Goal: Information Seeking & Learning: Learn about a topic

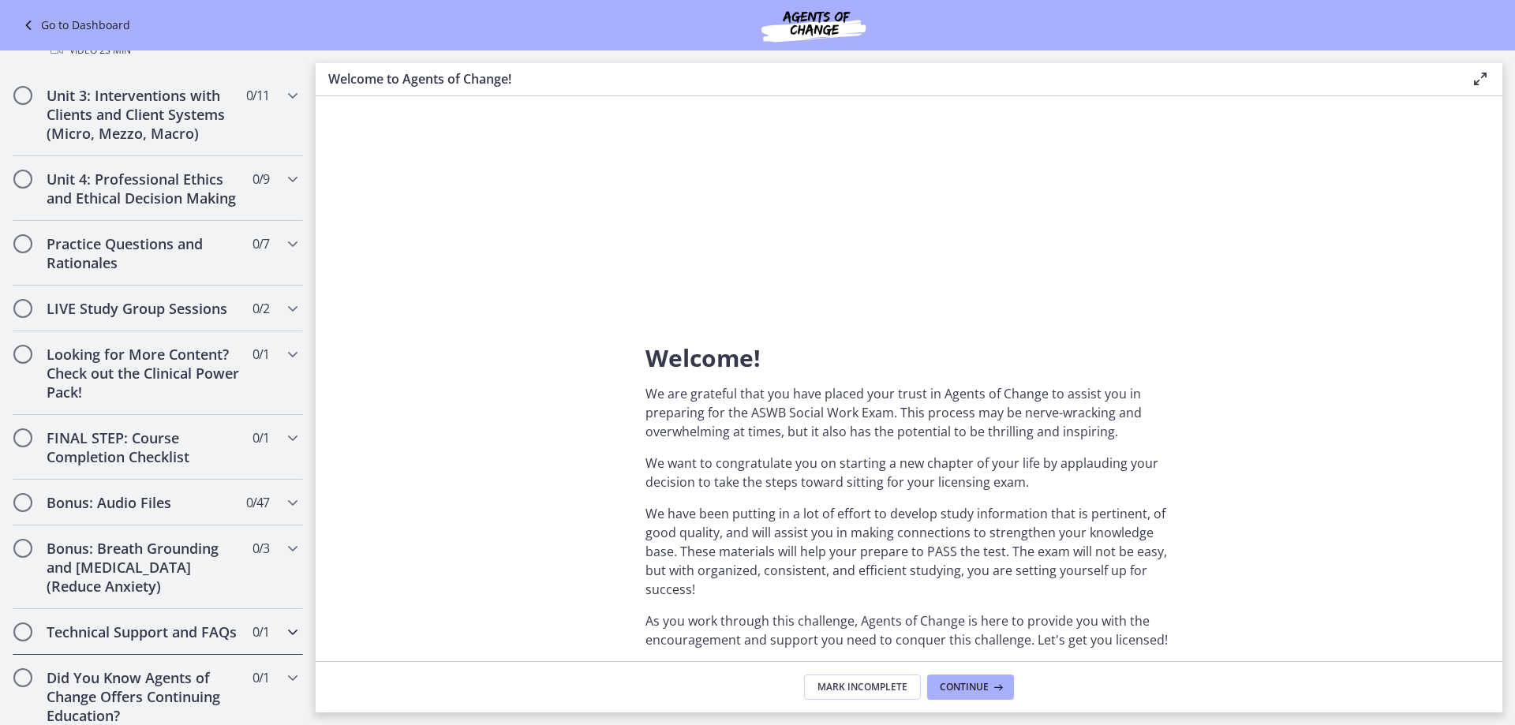
scroll to position [1504, 0]
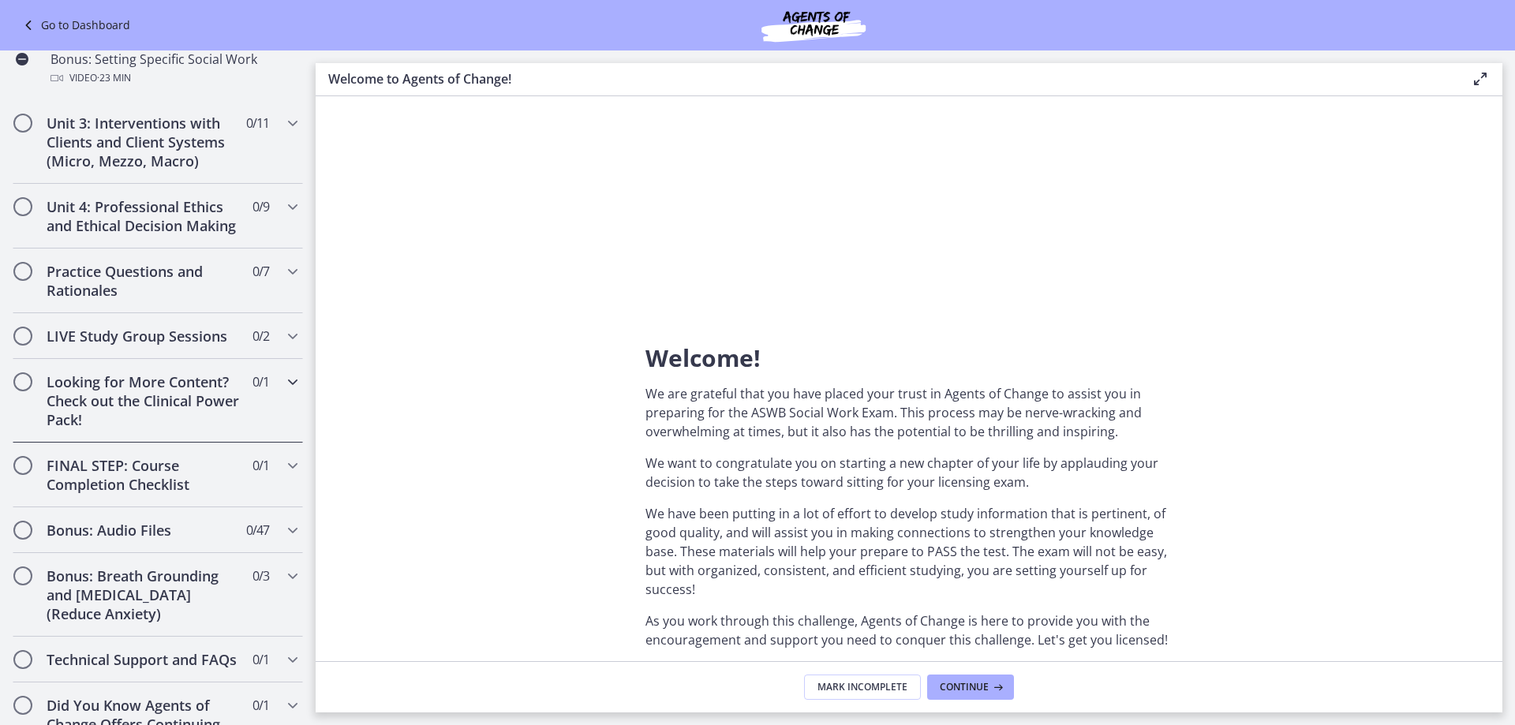
click at [124, 417] on h2 "Looking for More Content? Check out the Clinical Power Pack!" at bounding box center [143, 400] width 193 height 57
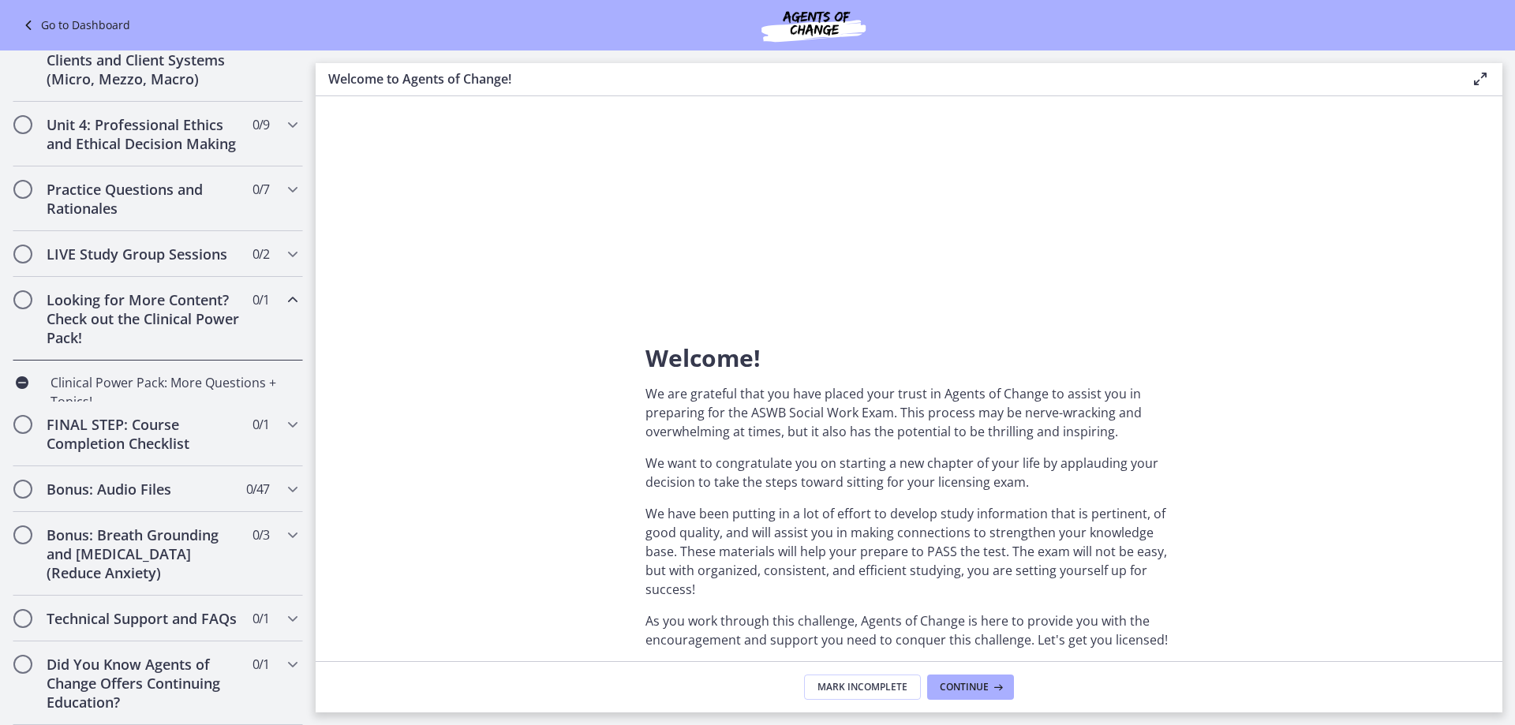
scroll to position [580, 0]
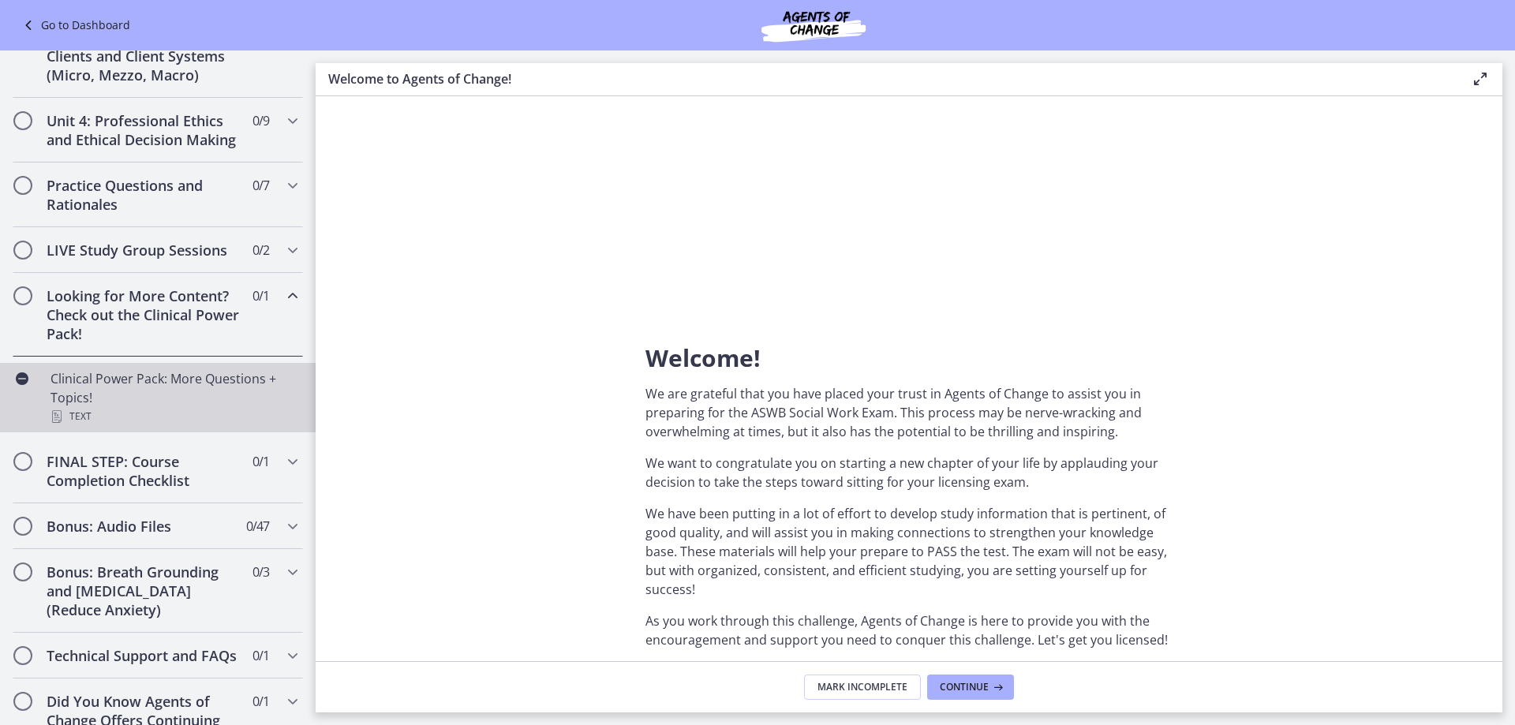
click at [170, 399] on div "Clinical Power Pack: More Questions + Topics! Text" at bounding box center [174, 397] width 246 height 57
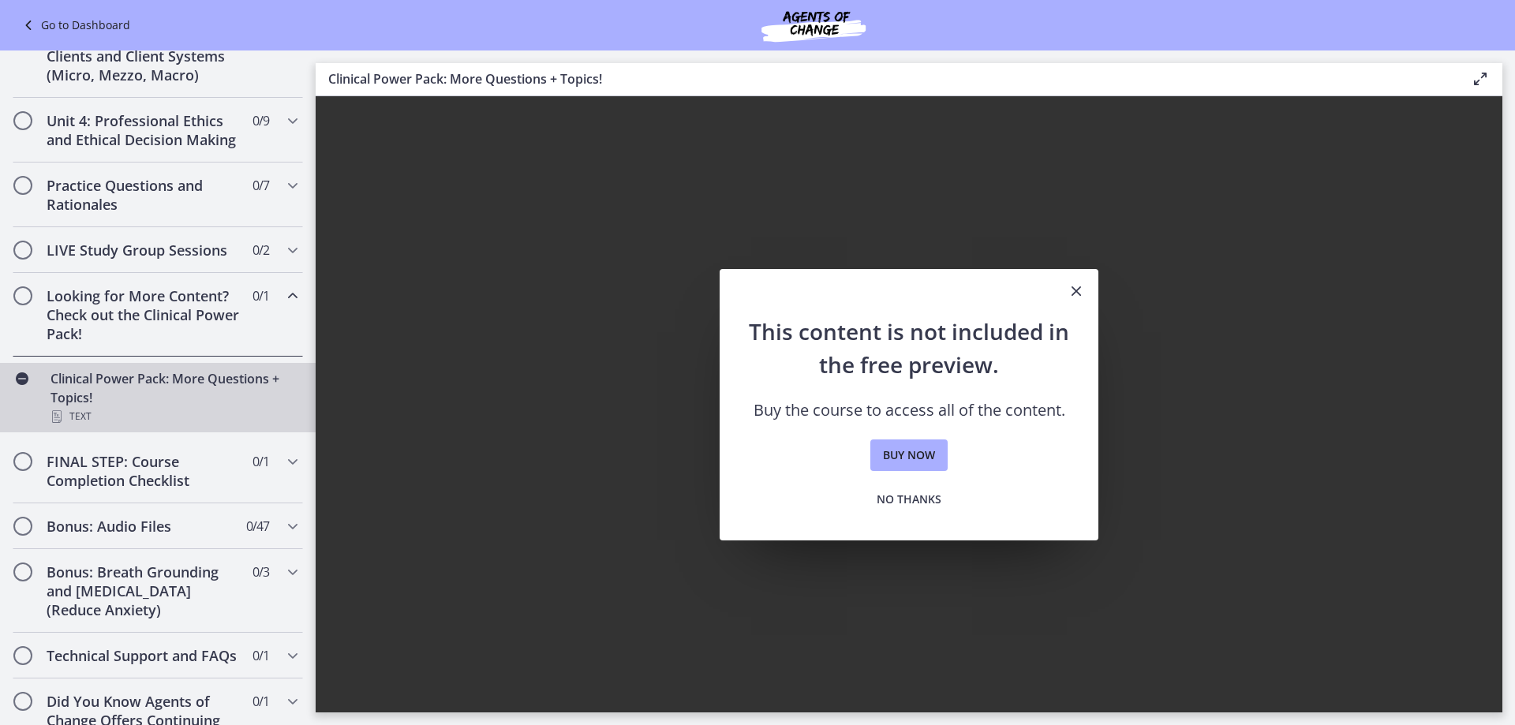
click at [1082, 288] on icon "Close" at bounding box center [1076, 291] width 19 height 19
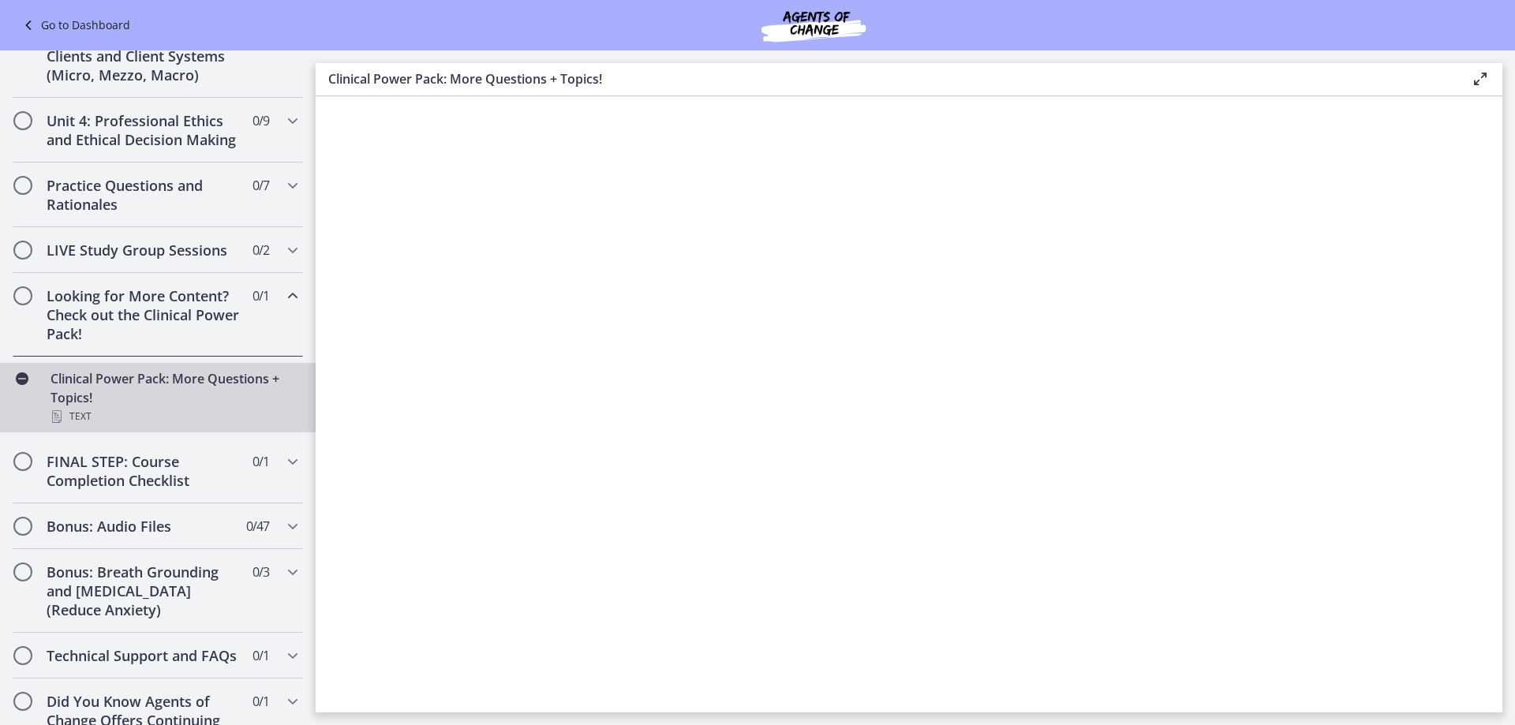
click at [38, 24] on icon at bounding box center [30, 25] width 22 height 19
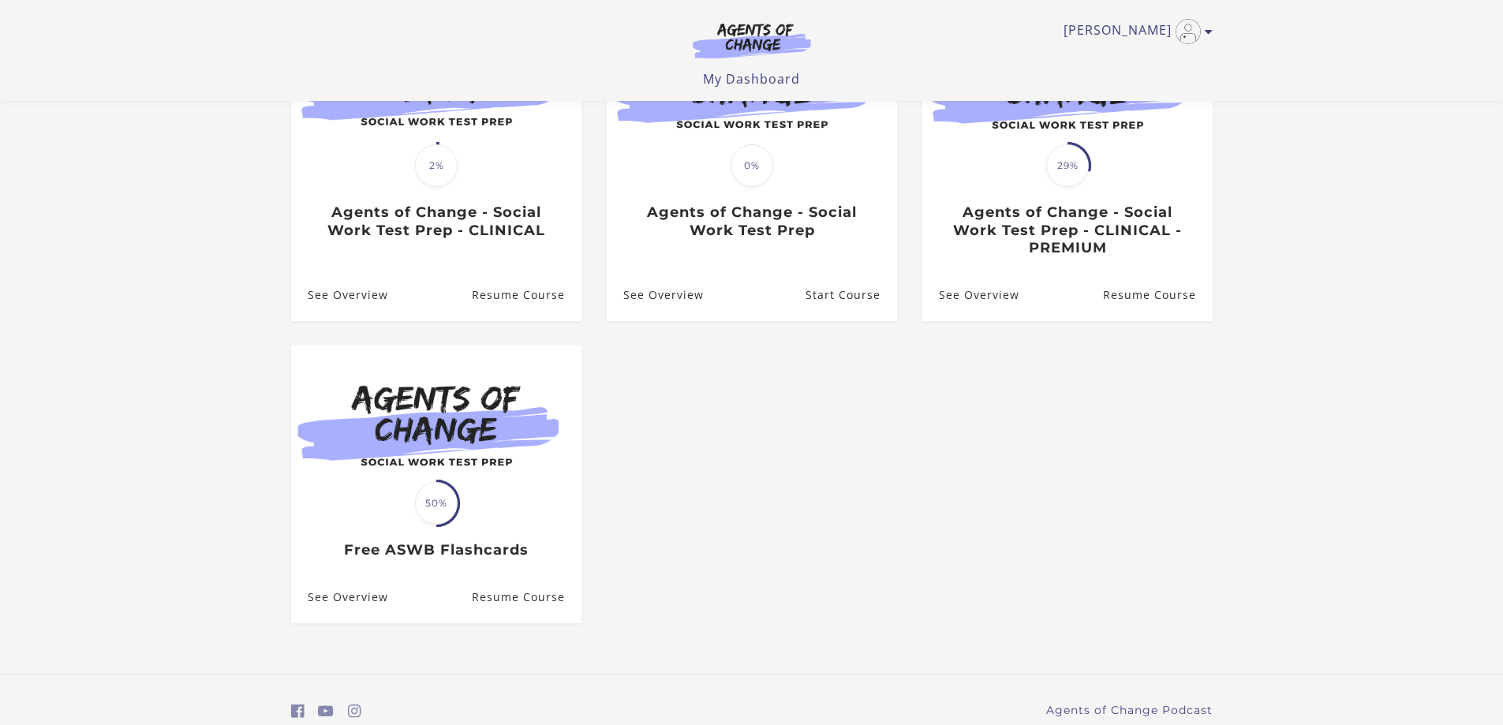
scroll to position [79, 0]
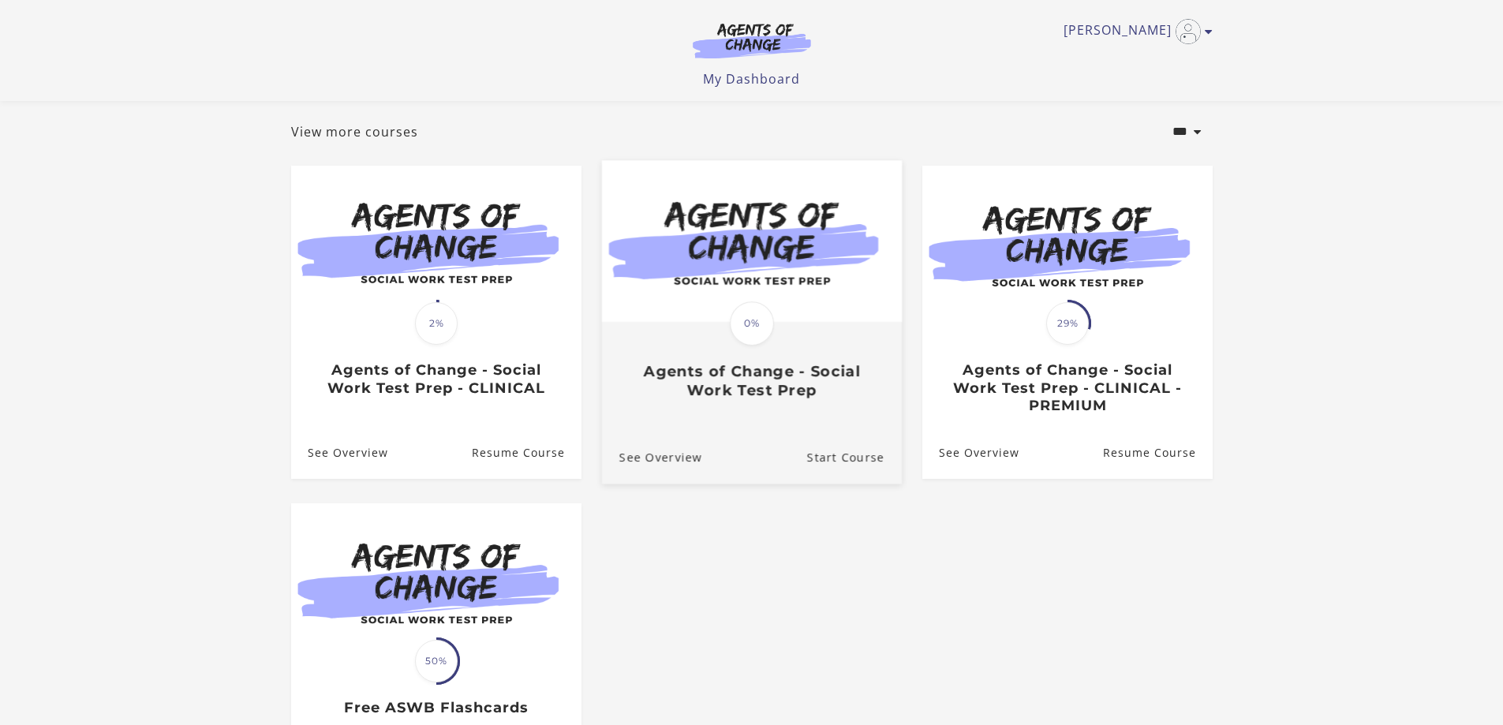
click at [749, 317] on span "0%" at bounding box center [752, 323] width 44 height 44
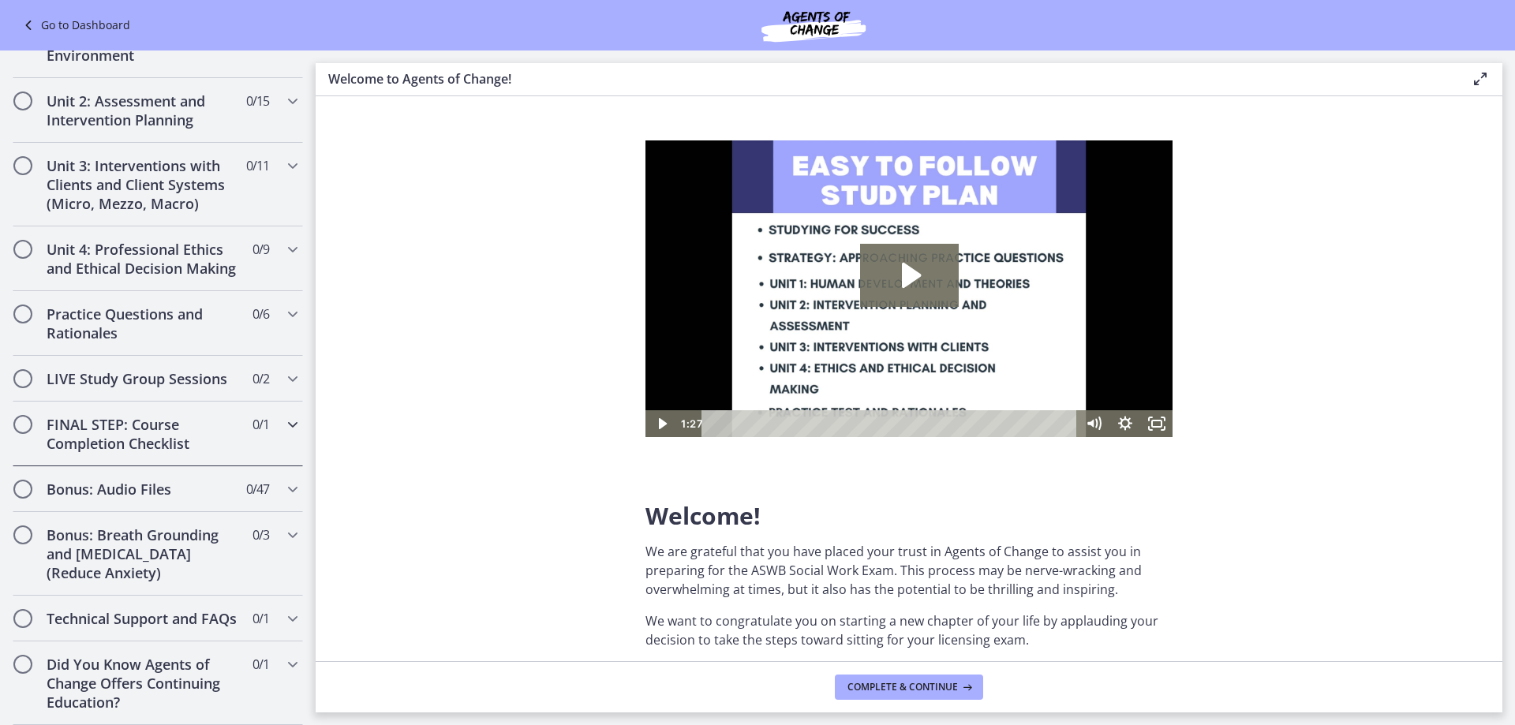
scroll to position [1182, 0]
click at [283, 480] on icon "Chapters" at bounding box center [292, 489] width 19 height 19
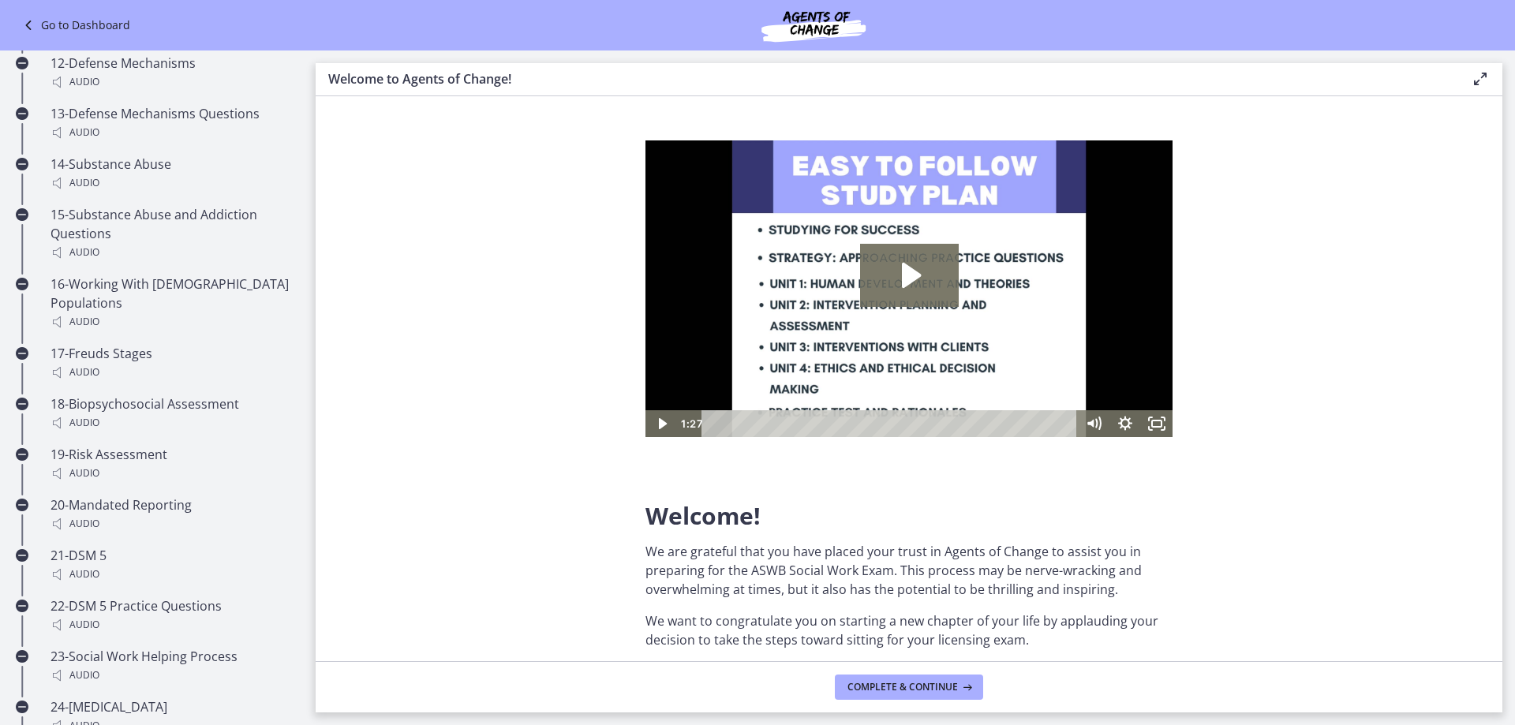
scroll to position [1482, 0]
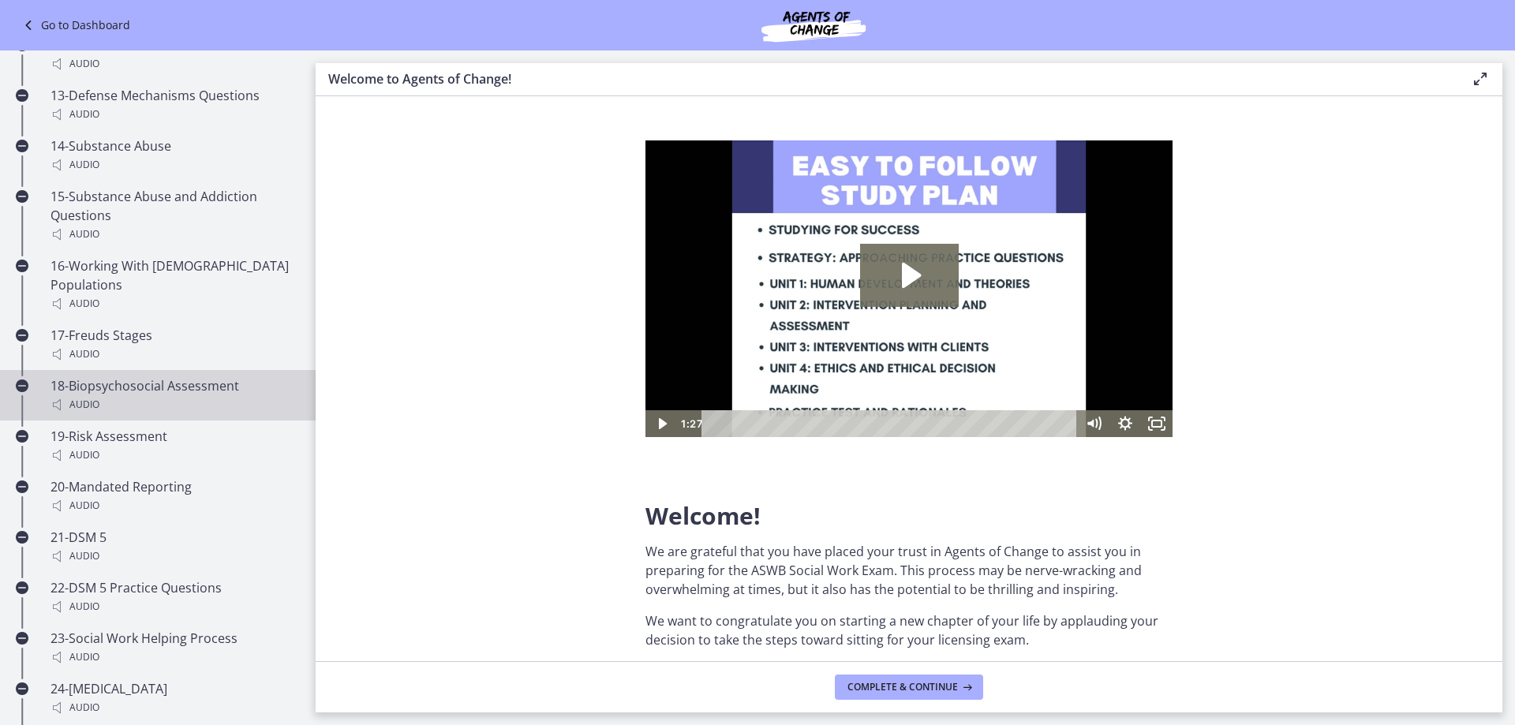
click at [202, 393] on div "18-Biopsychosocial Assessment Audio" at bounding box center [174, 395] width 246 height 38
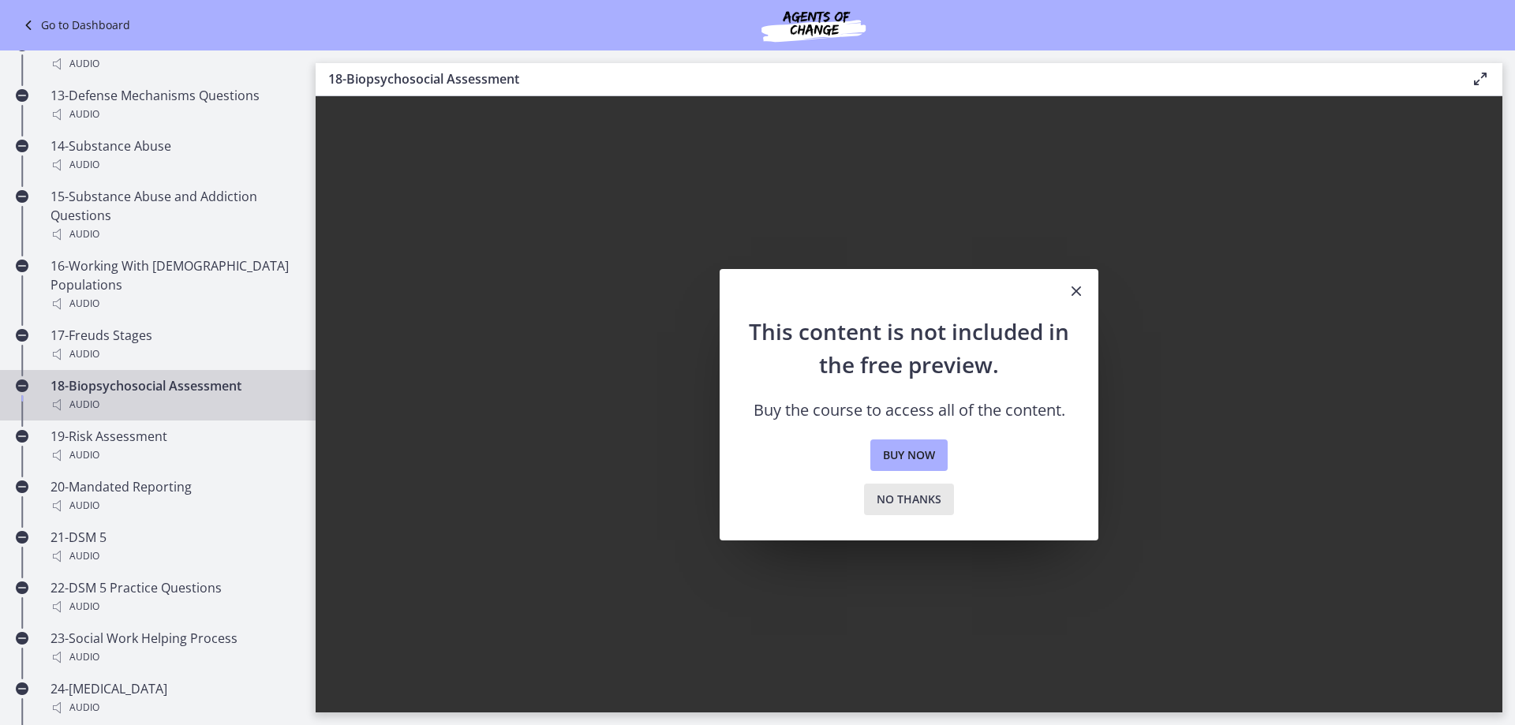
click at [918, 496] on span "No thanks" at bounding box center [909, 499] width 65 height 19
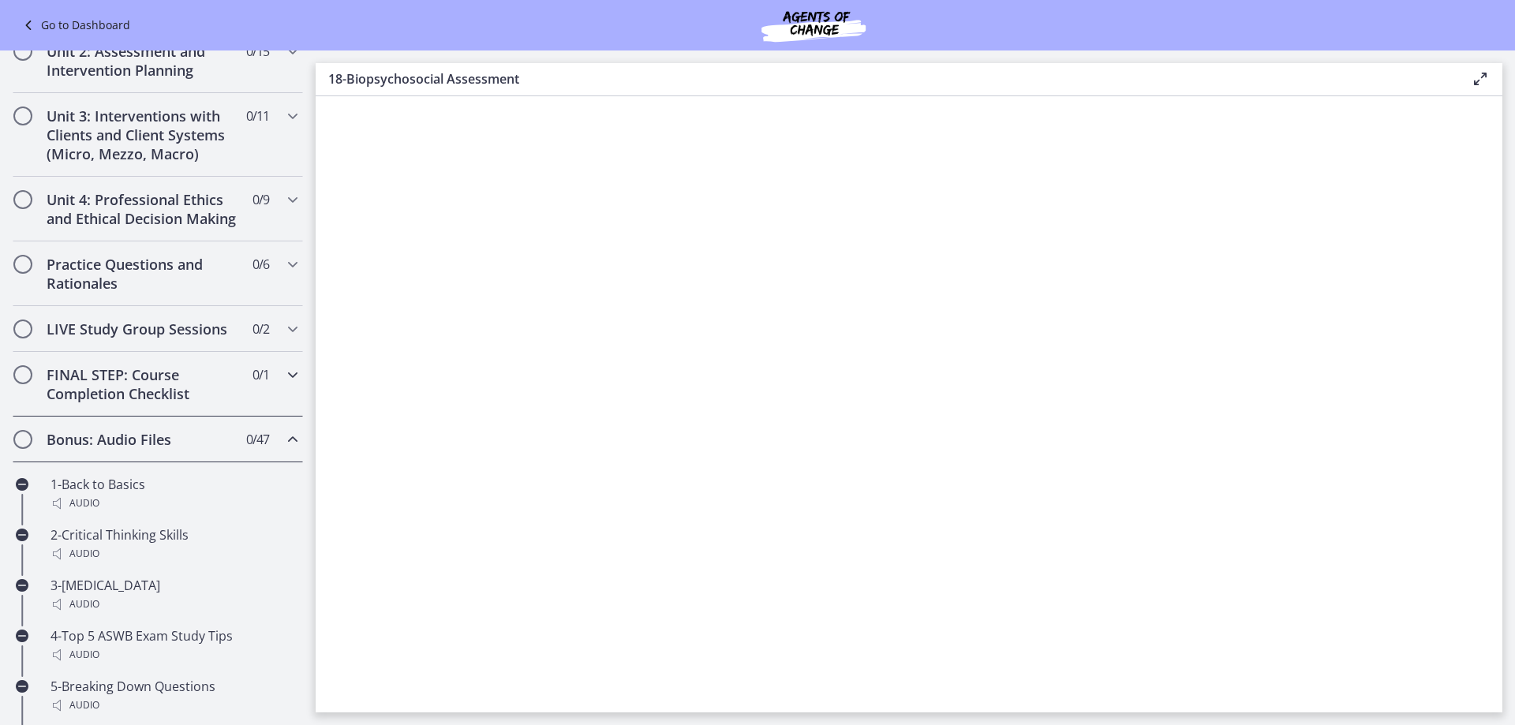
scroll to position [456, 0]
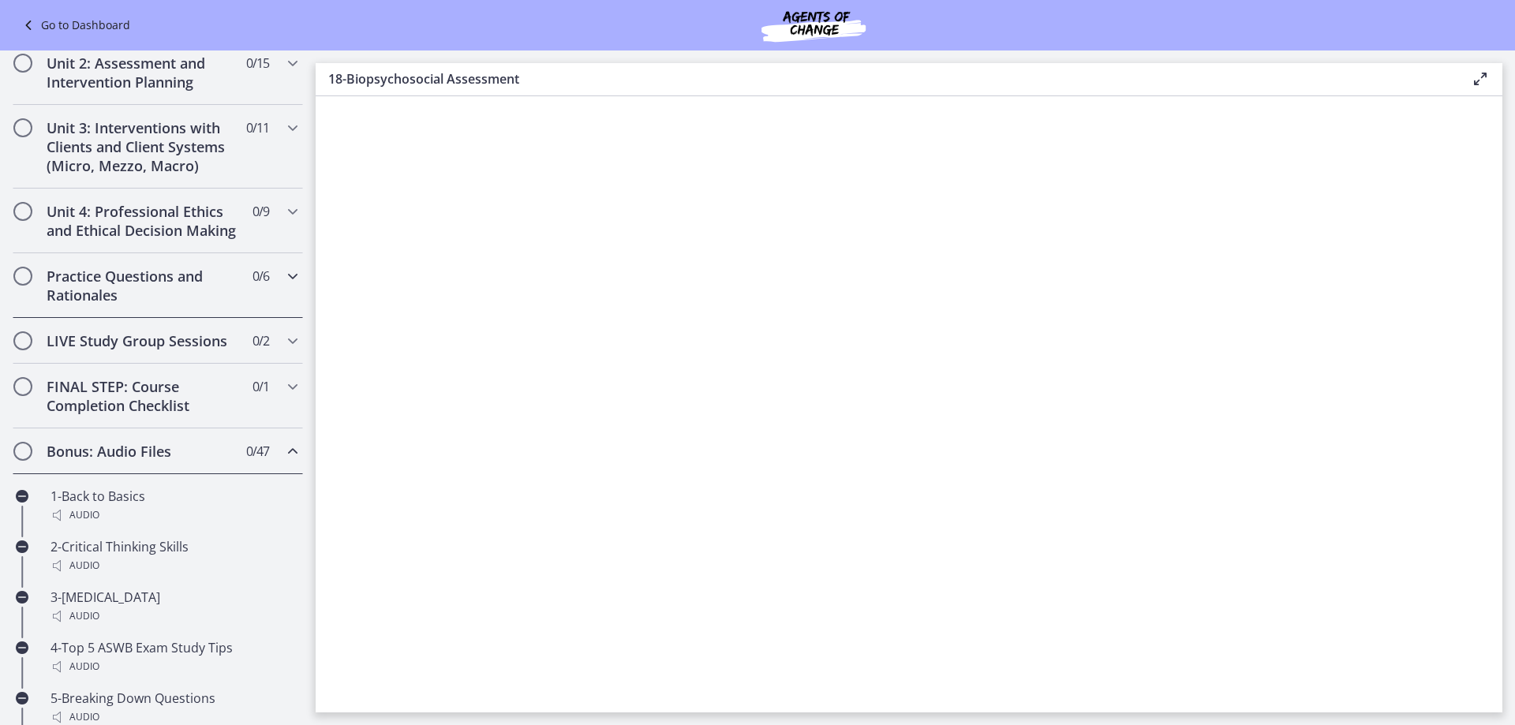
click at [283, 286] on icon "Chapters" at bounding box center [292, 276] width 19 height 19
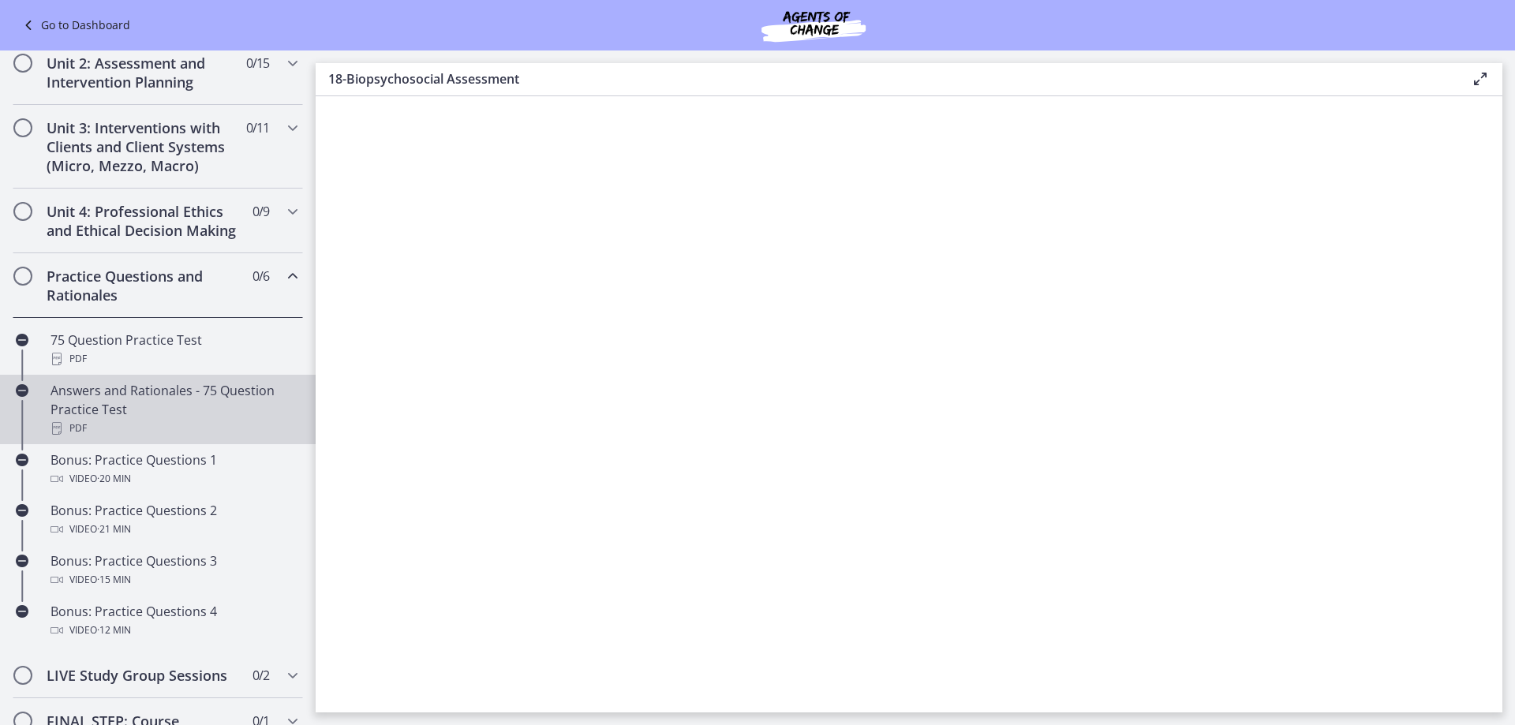
click at [174, 424] on div "Answers and Rationales - 75 Question Practice Test PDF" at bounding box center [174, 409] width 246 height 57
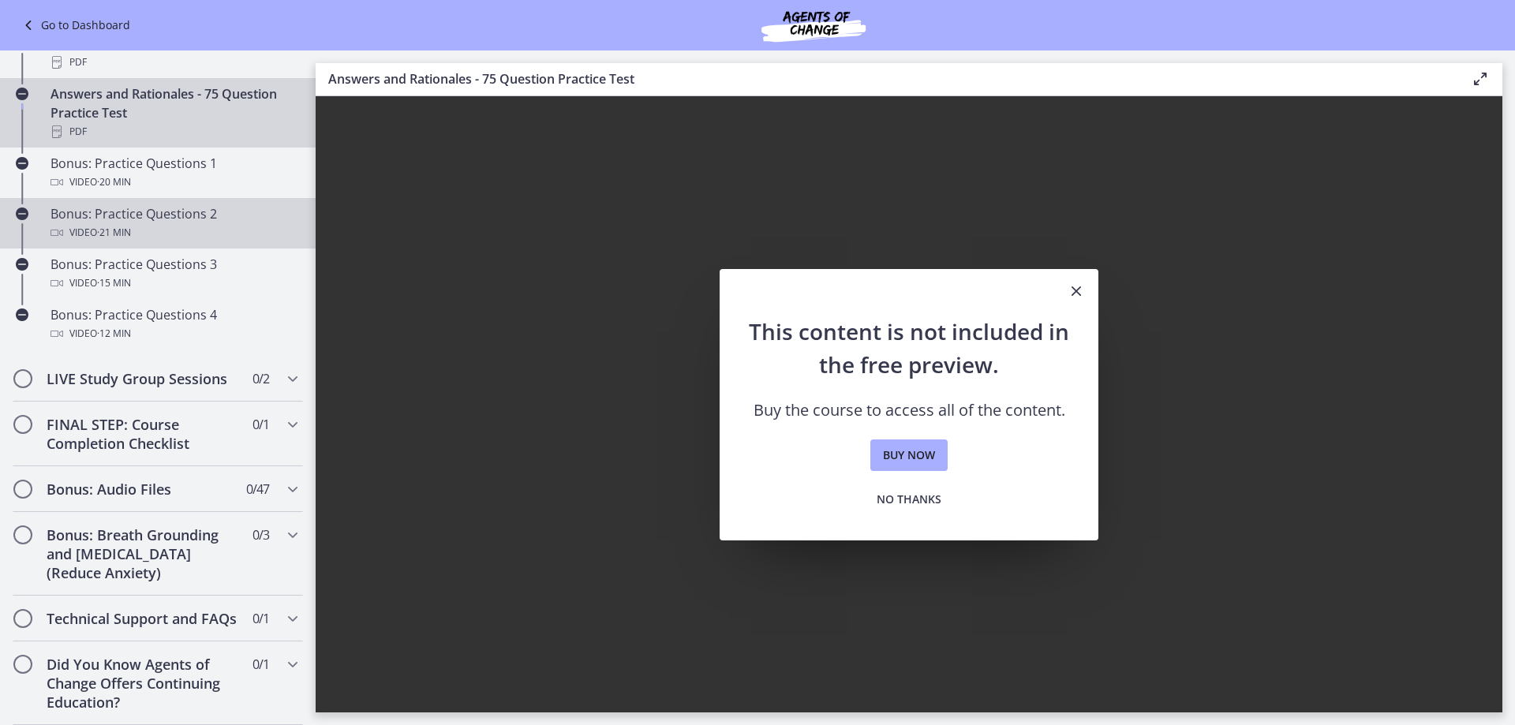
scroll to position [791, 0]
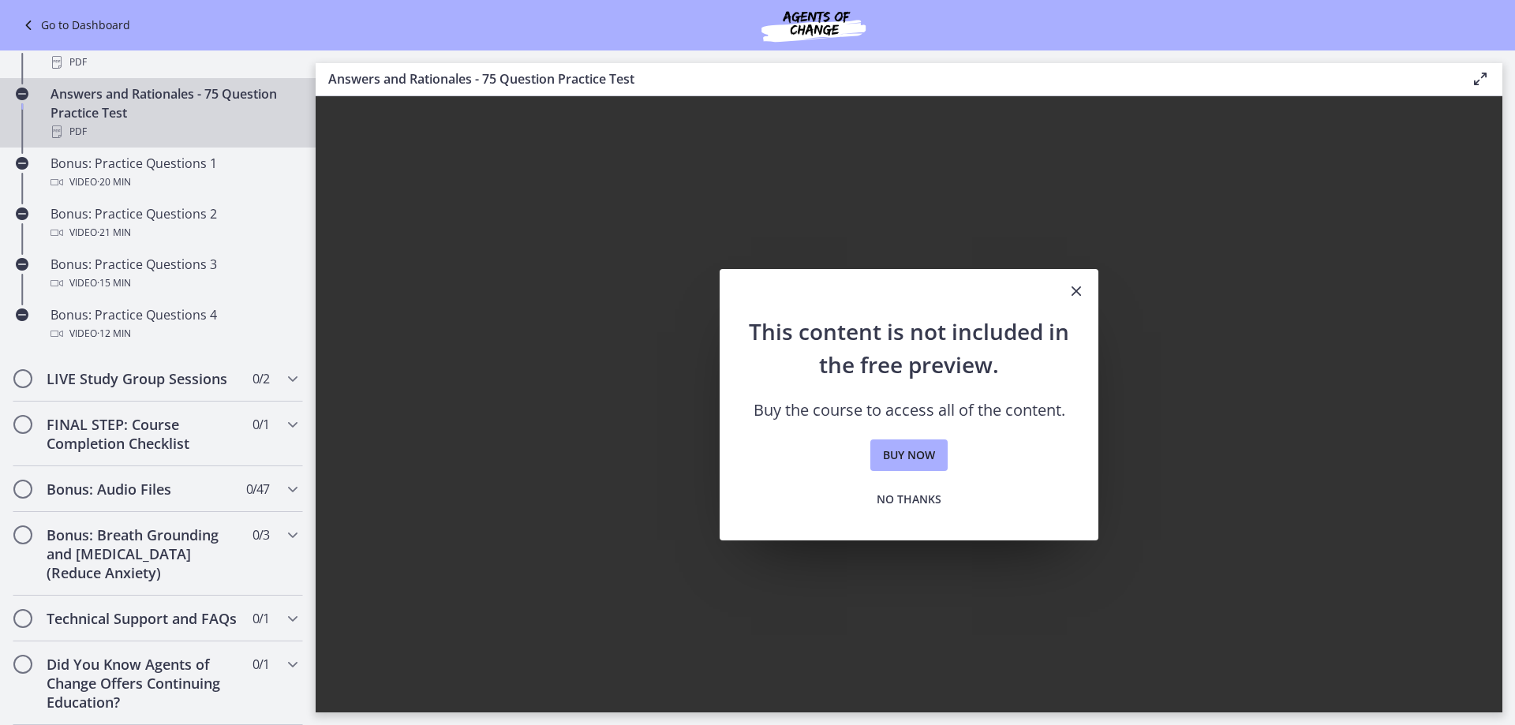
click at [47, 22] on link "Go to Dashboard" at bounding box center [74, 25] width 111 height 19
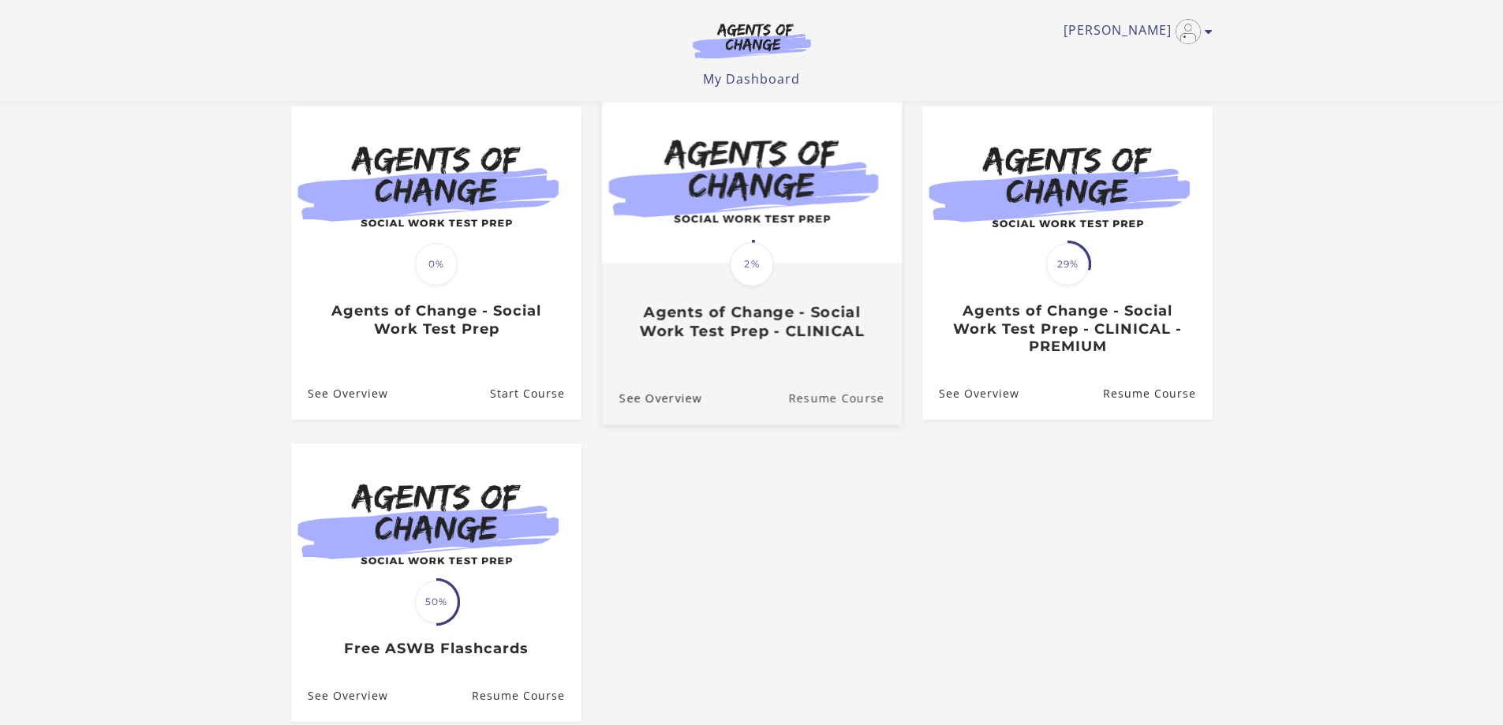
scroll to position [158, 0]
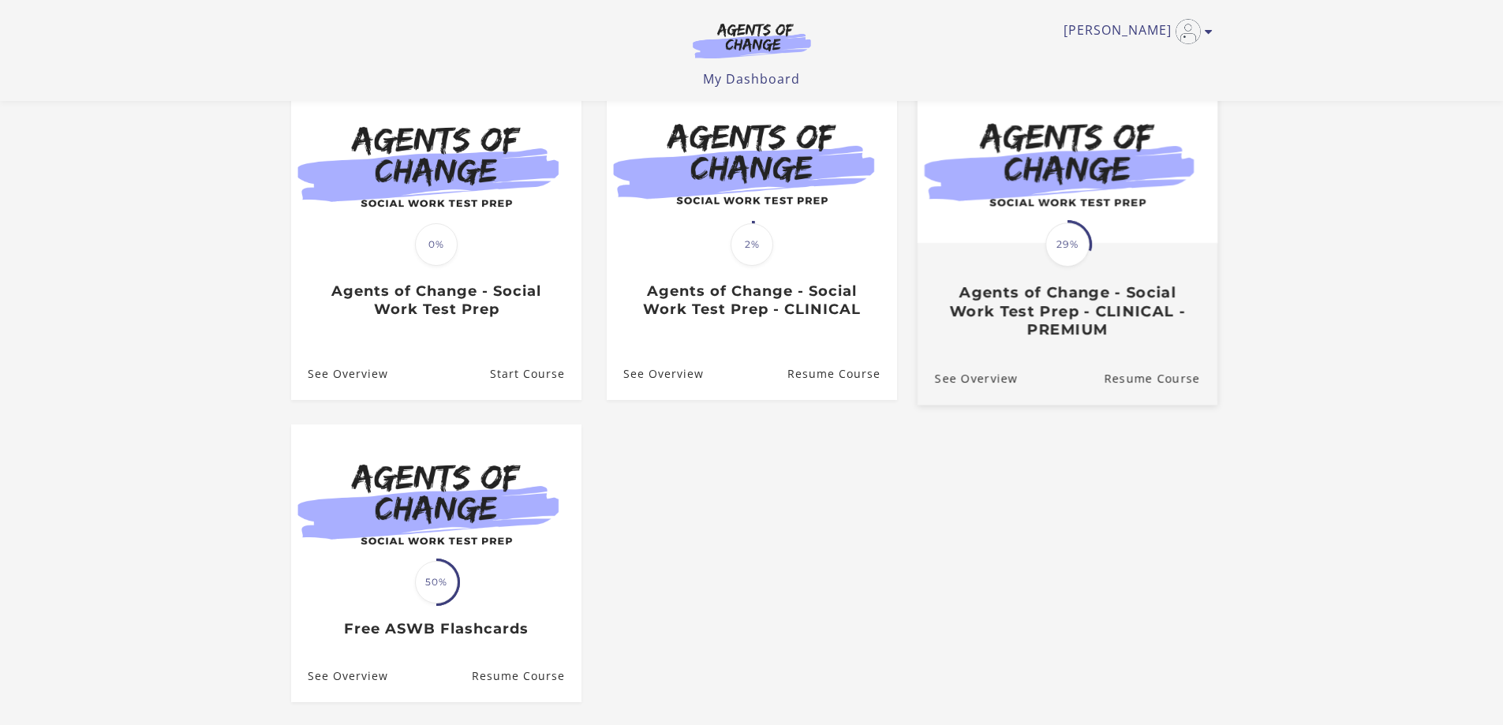
click at [1059, 321] on h3 "Agents of Change - Social Work Test Prep - CLINICAL - PREMIUM" at bounding box center [1066, 310] width 265 height 55
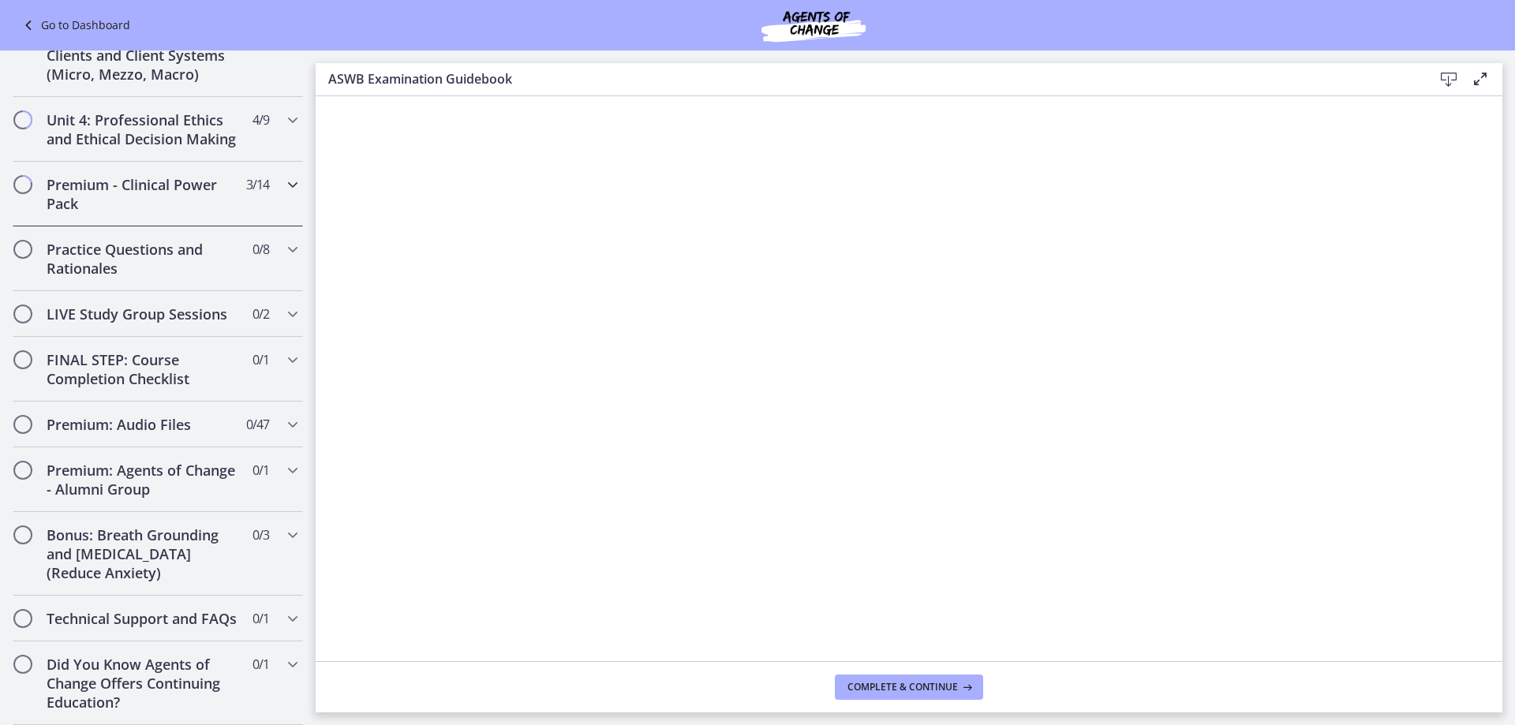
scroll to position [1244, 0]
click at [129, 240] on h2 "Practice Questions and Rationales" at bounding box center [143, 259] width 193 height 38
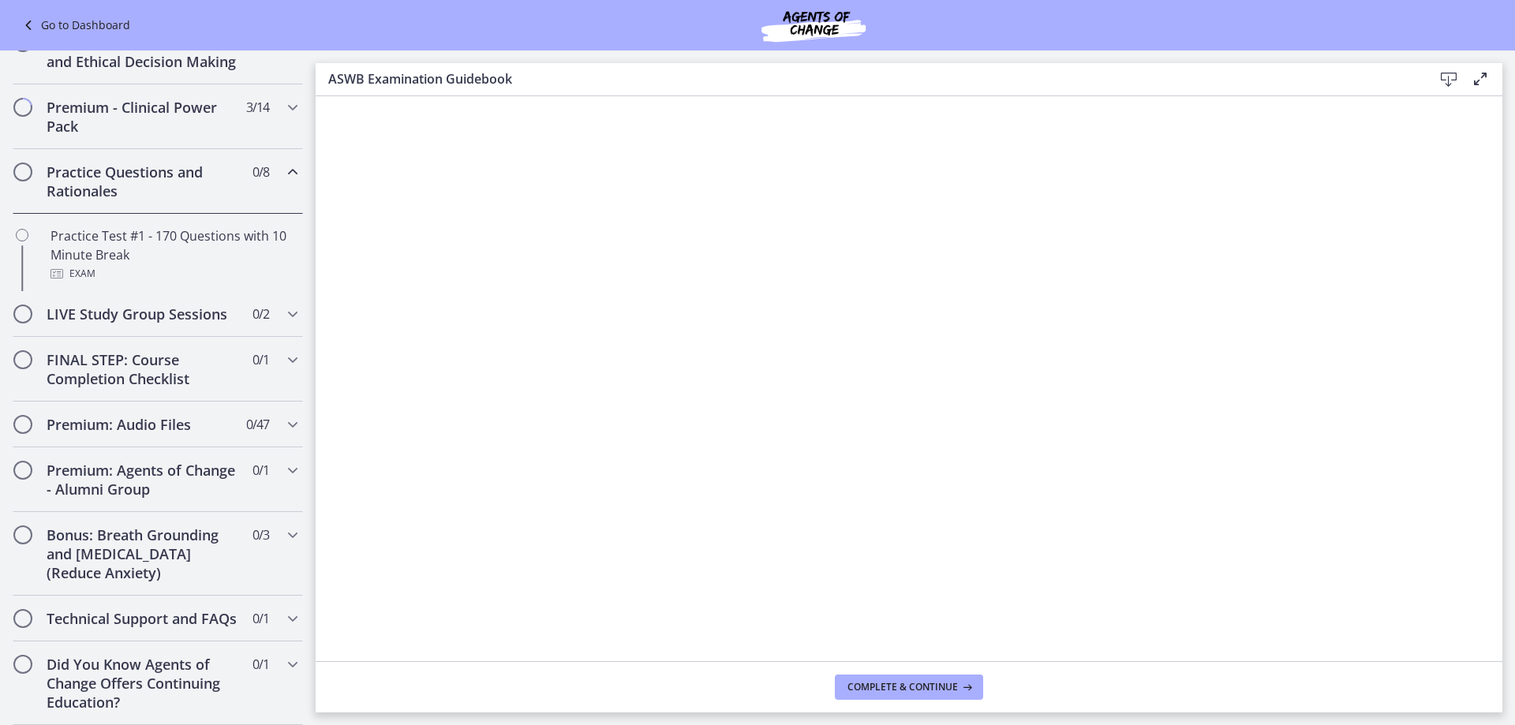
scroll to position [619, 0]
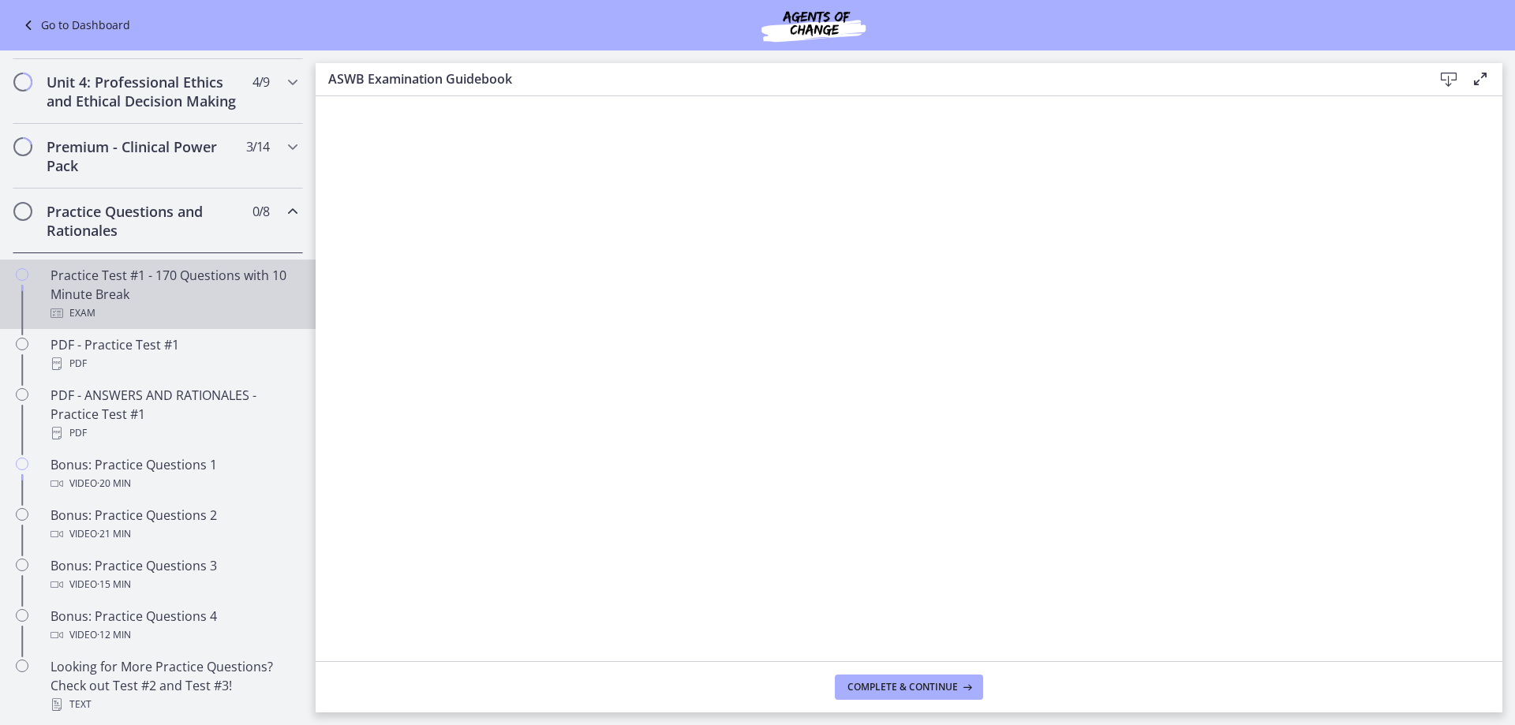
click at [178, 291] on div "Practice Test #1 - 170 Questions with 10 Minute Break Exam" at bounding box center [174, 294] width 246 height 57
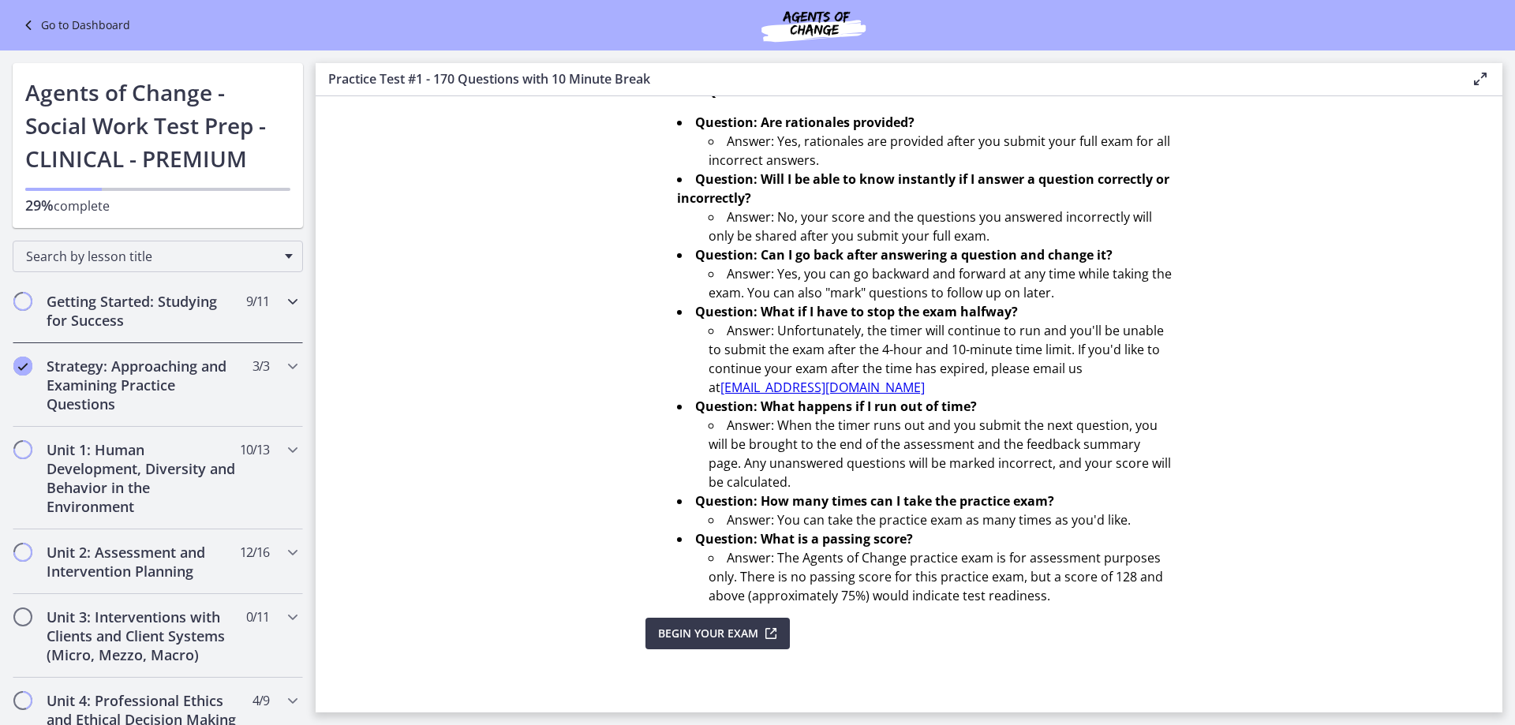
click at [283, 304] on icon "Chapters" at bounding box center [292, 301] width 19 height 19
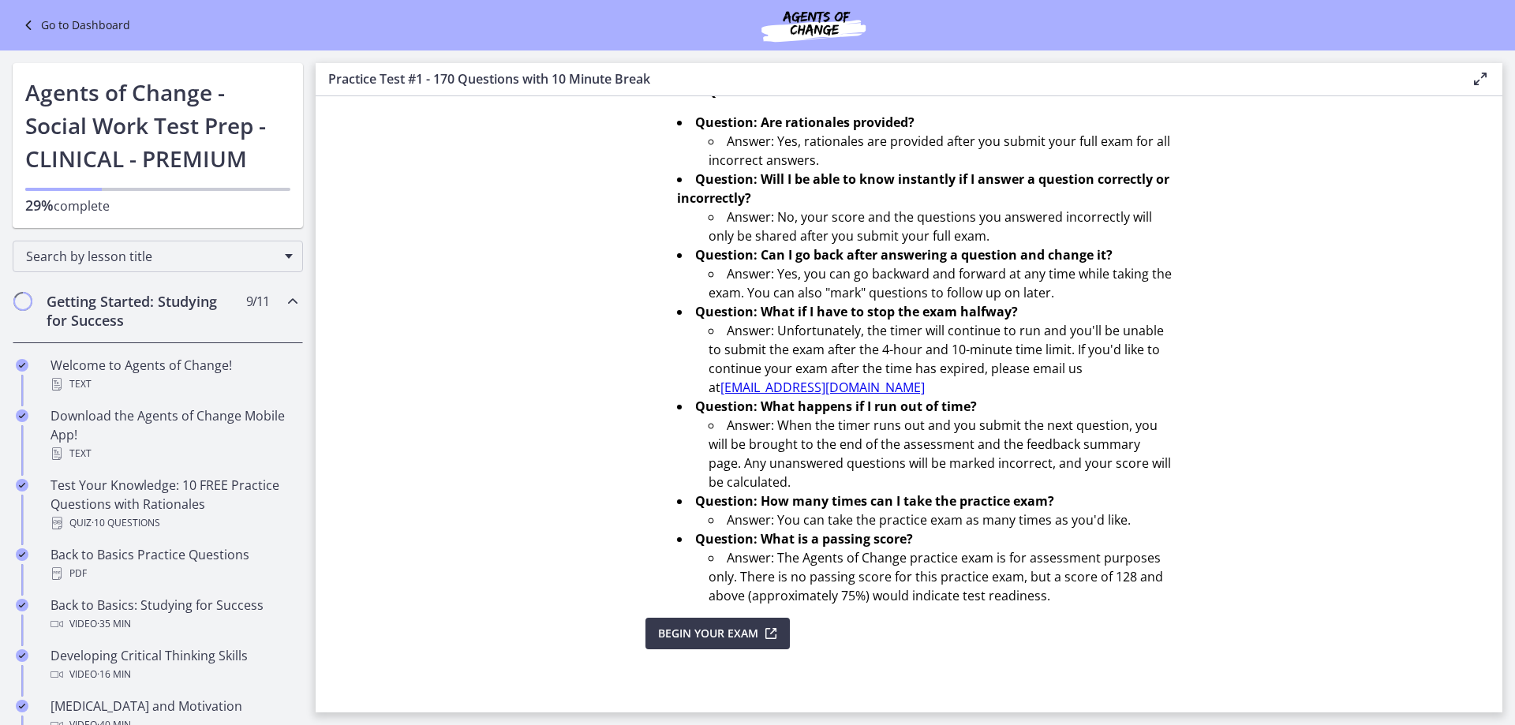
click at [26, 301] on span "Chapters" at bounding box center [23, 302] width 16 height 16
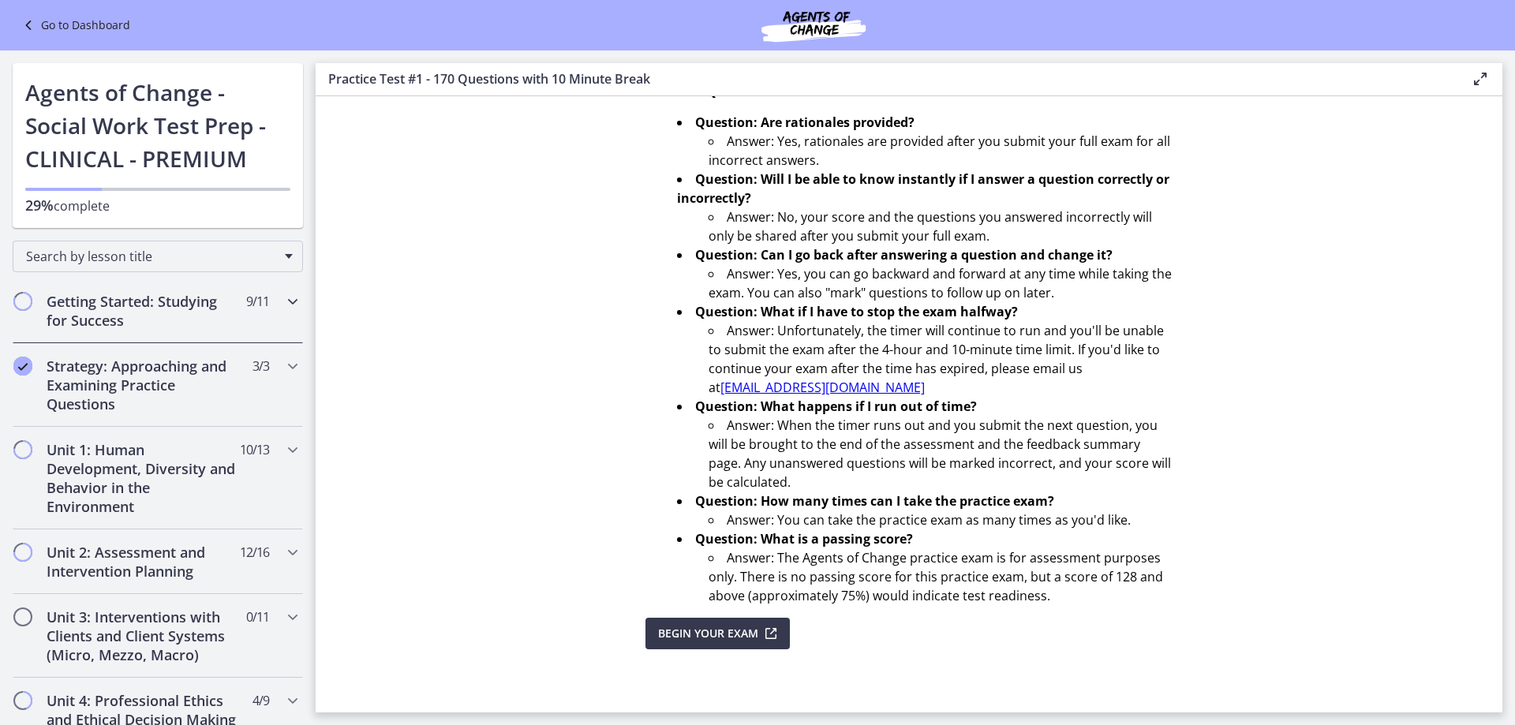
click at [283, 297] on icon "Chapters" at bounding box center [292, 301] width 19 height 19
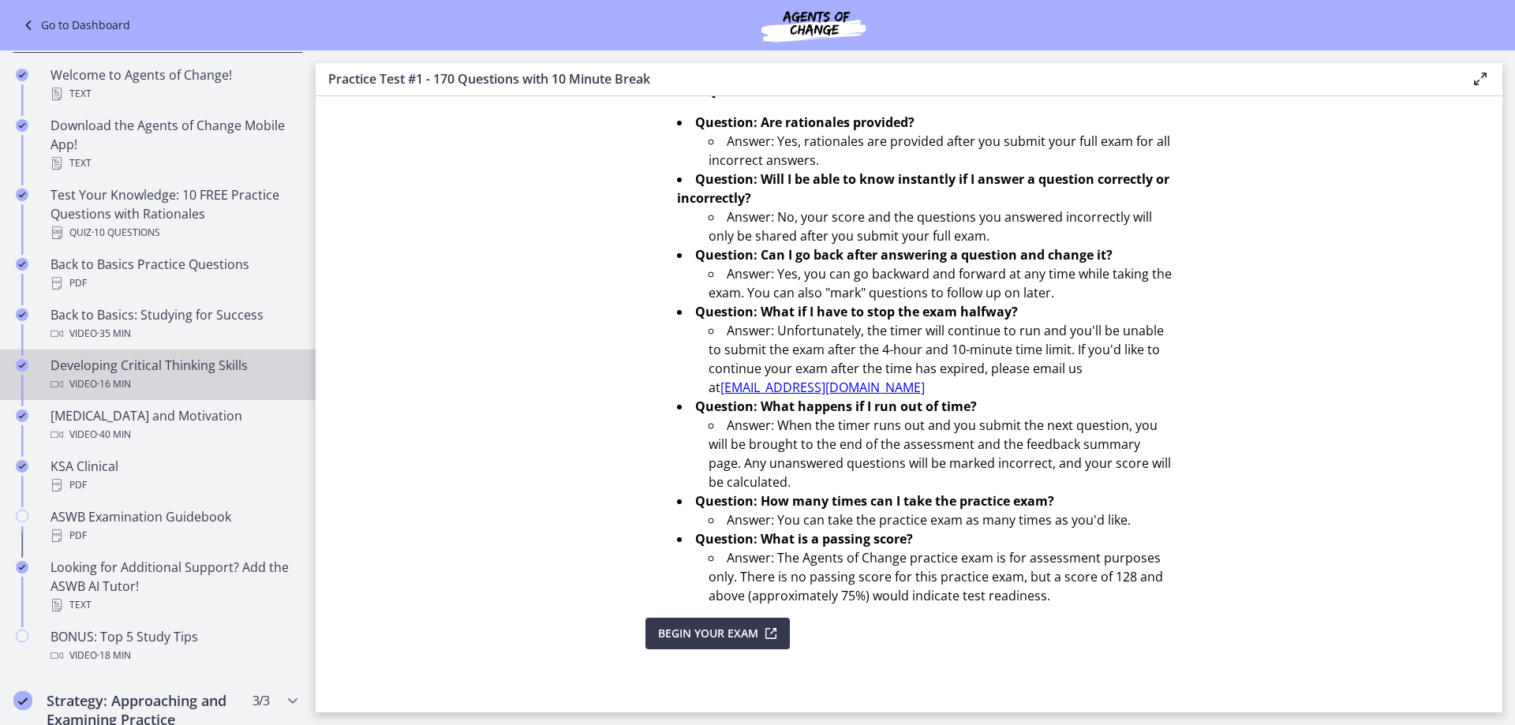
scroll to position [316, 0]
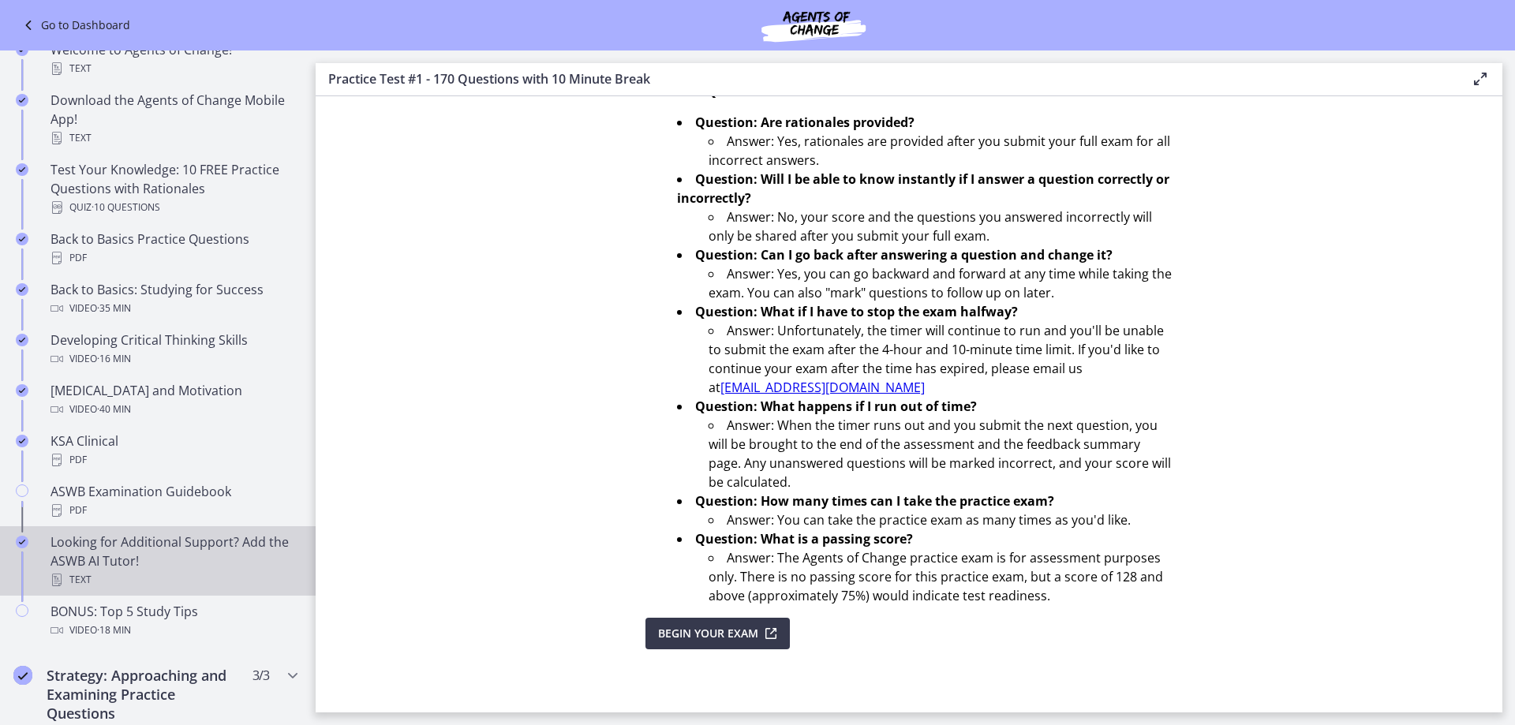
click at [183, 539] on div "Looking for Additional Support? Add the ASWB AI Tutor! Text" at bounding box center [174, 561] width 246 height 57
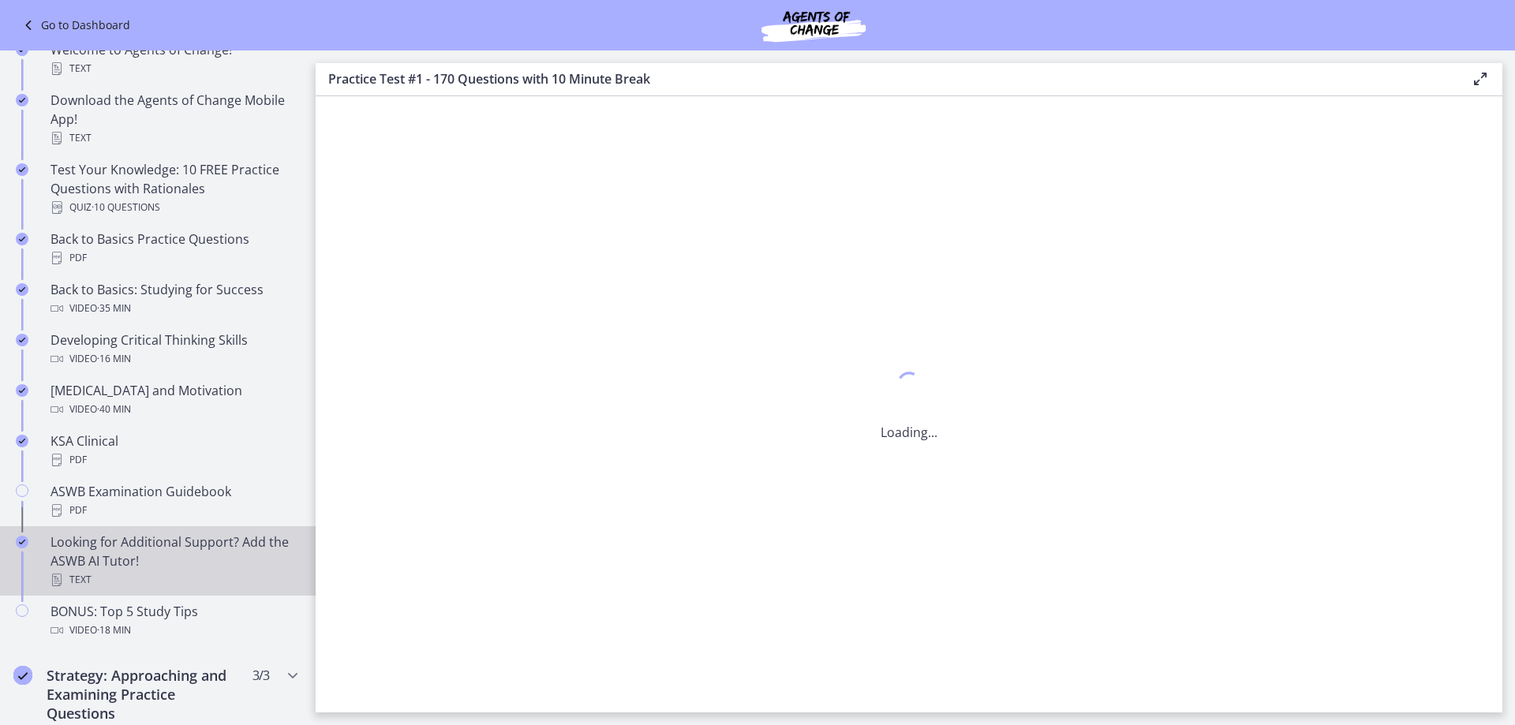
scroll to position [0, 0]
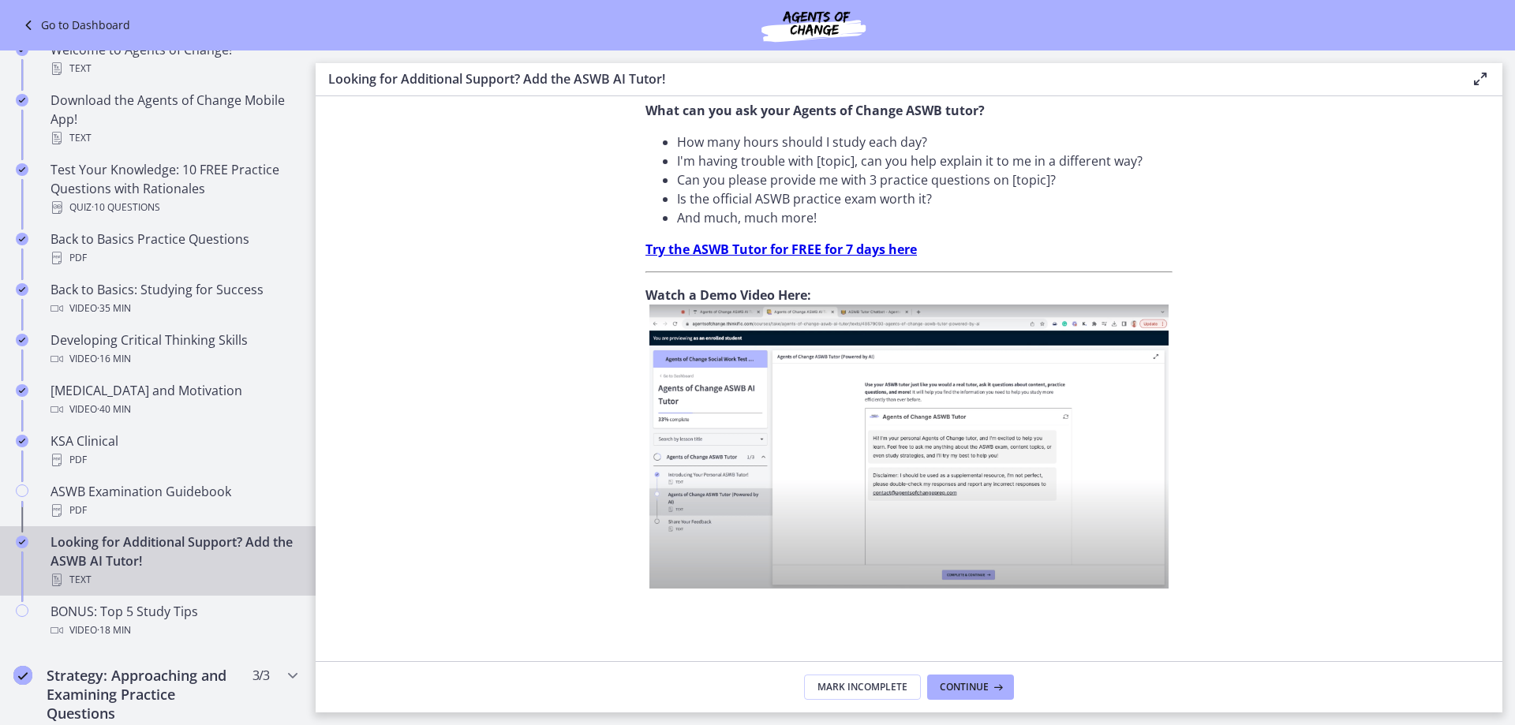
scroll to position [501, 0]
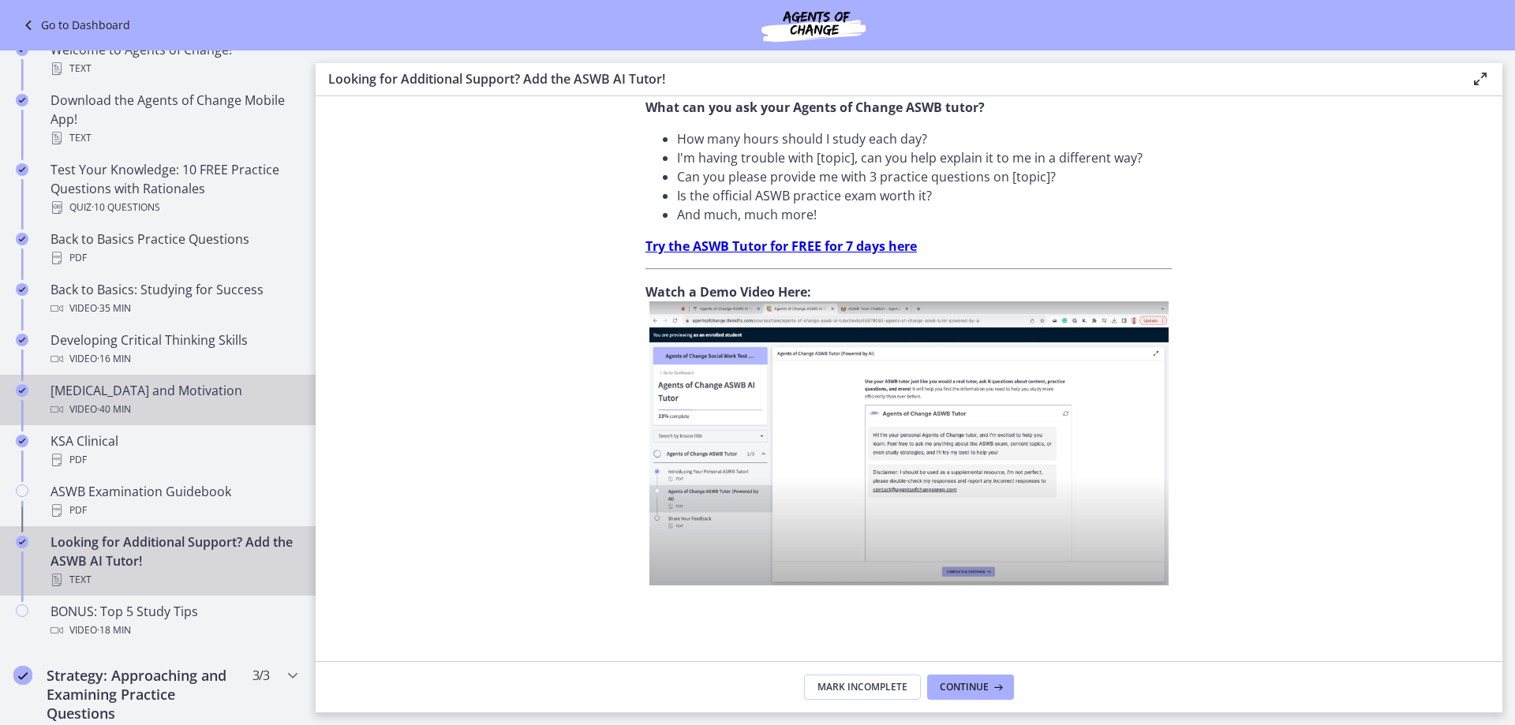
click at [192, 399] on div "Test Anxiety and Motivation Video · 40 min" at bounding box center [174, 400] width 246 height 38
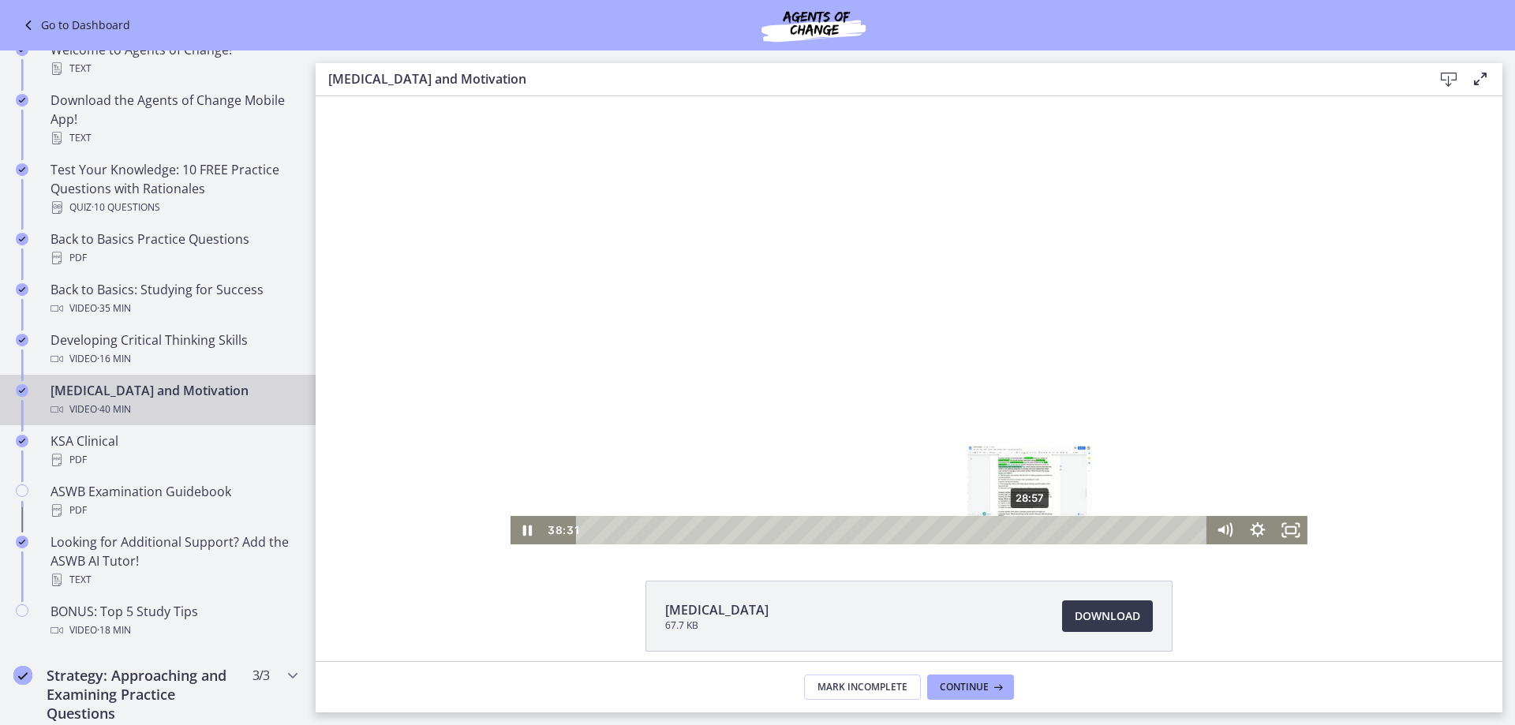
click at [1024, 530] on div "28:57" at bounding box center [894, 530] width 612 height 28
click at [811, 532] on div "15:00" at bounding box center [894, 530] width 612 height 28
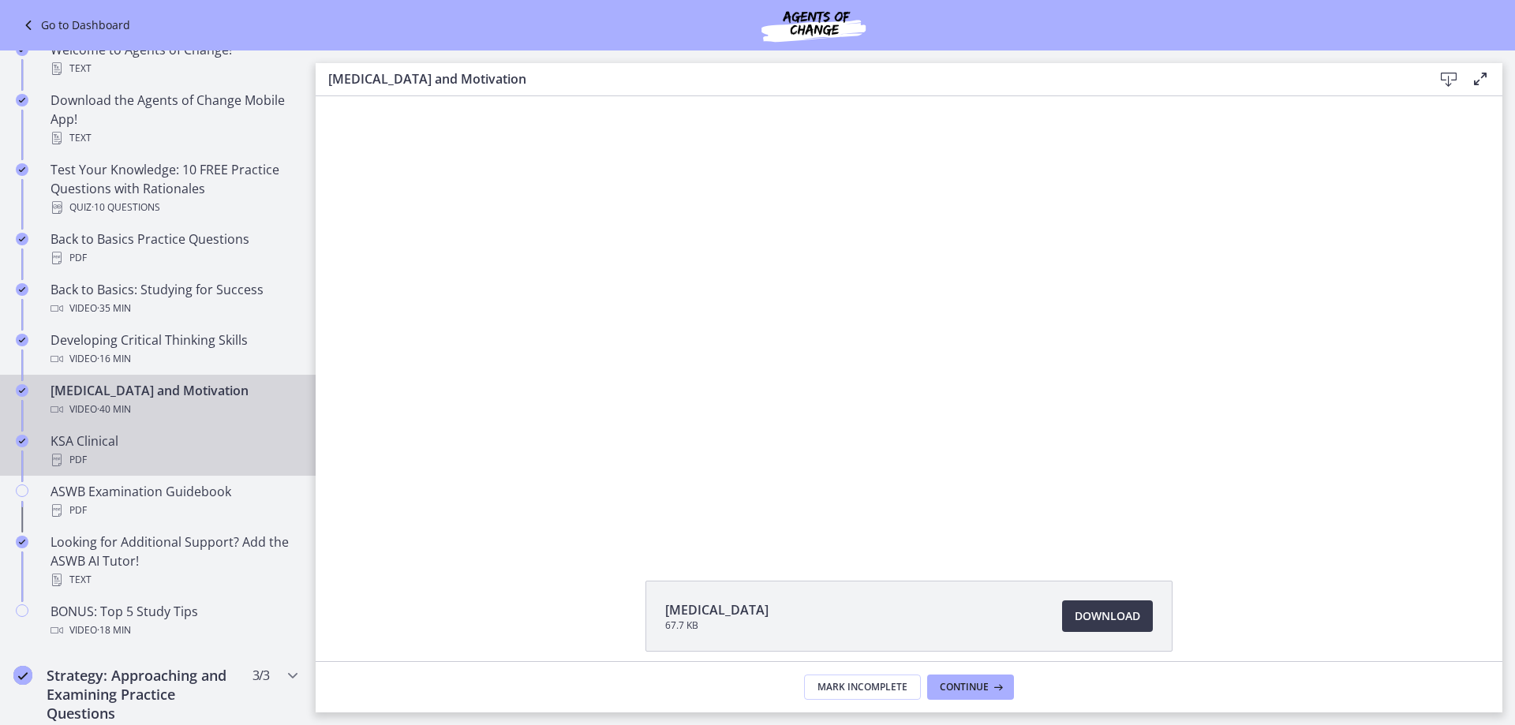
click at [214, 444] on div "KSA Clinical PDF" at bounding box center [174, 451] width 246 height 38
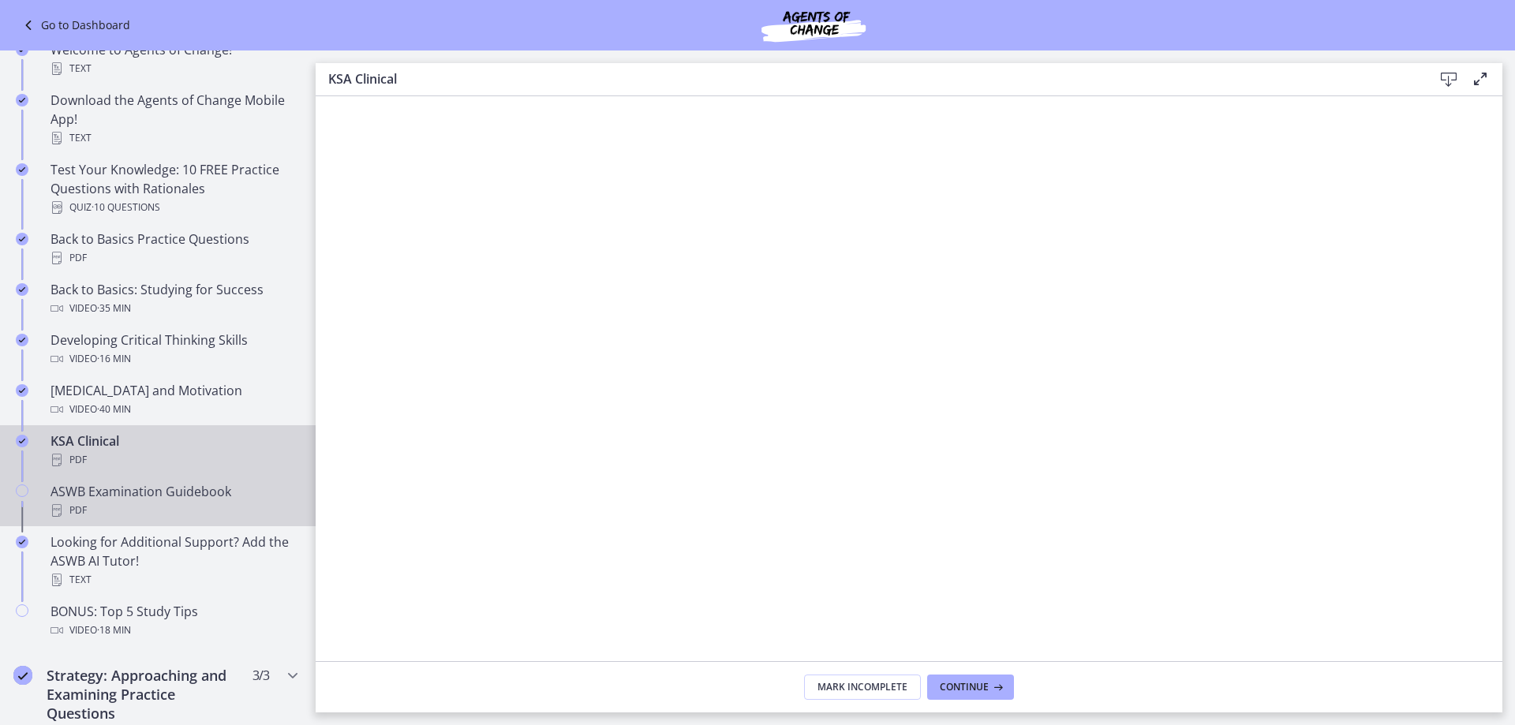
click at [189, 487] on div "ASWB Examination Guidebook PDF" at bounding box center [174, 501] width 246 height 38
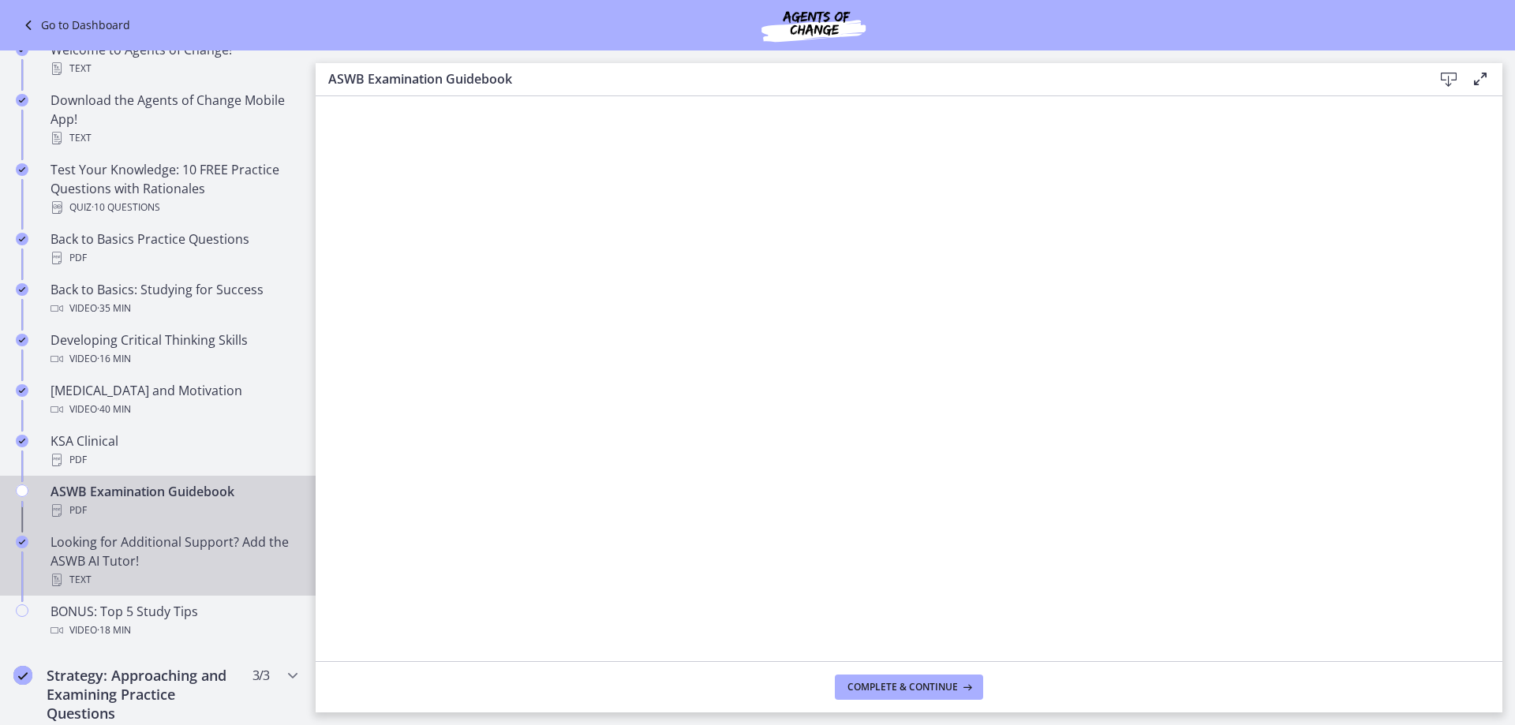
click at [174, 550] on div "Looking for Additional Support? Add the ASWB AI Tutor! Text" at bounding box center [174, 561] width 246 height 57
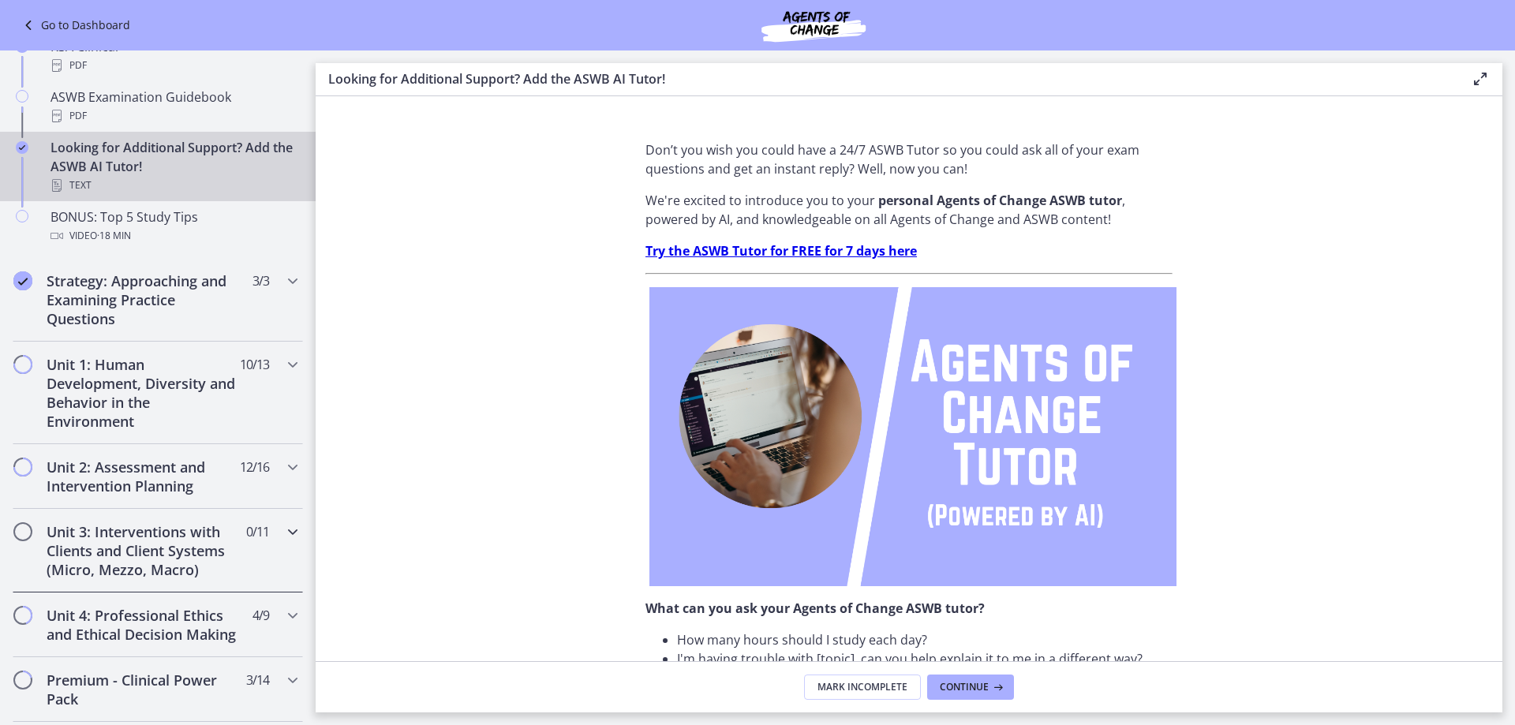
scroll to position [789, 0]
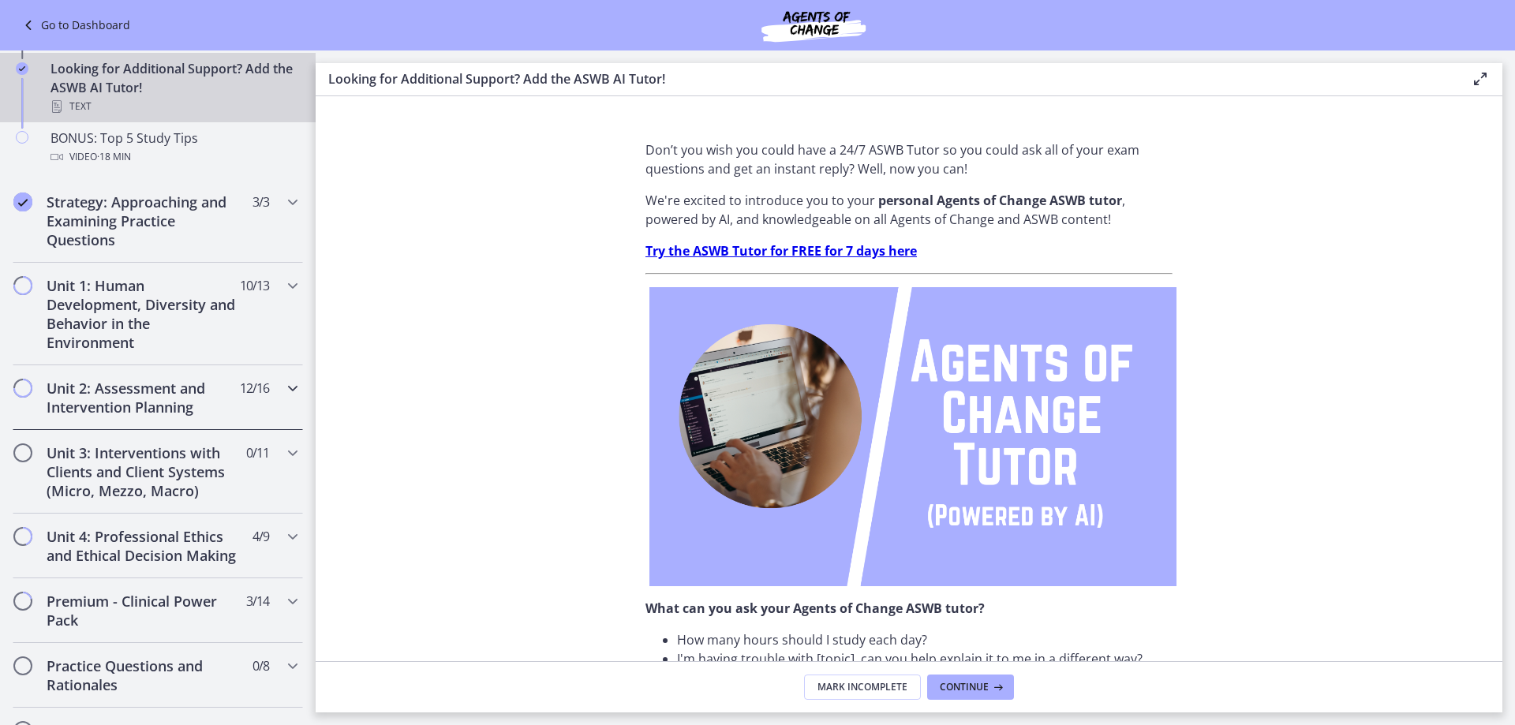
click at [134, 399] on h2 "Unit 2: Assessment and Intervention Planning" at bounding box center [143, 398] width 193 height 38
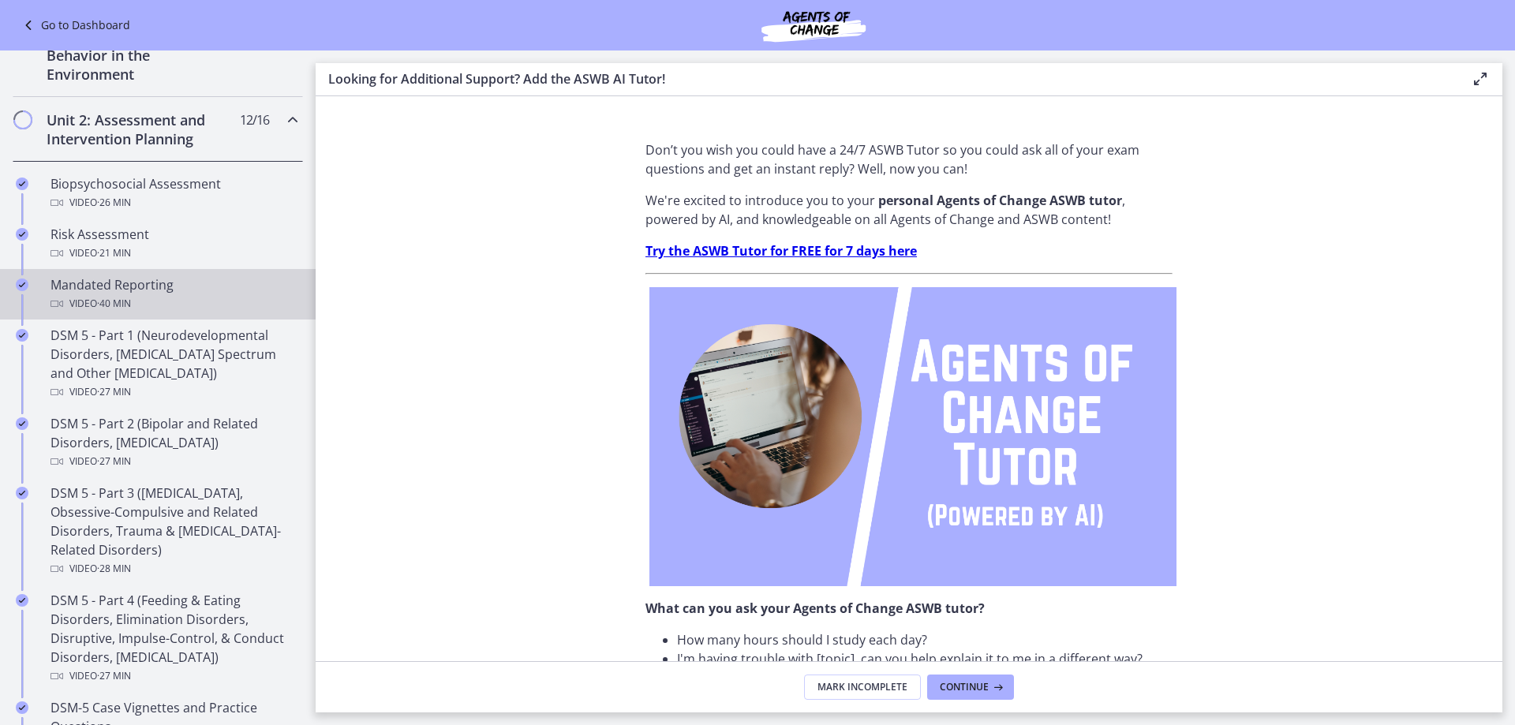
scroll to position [395, 0]
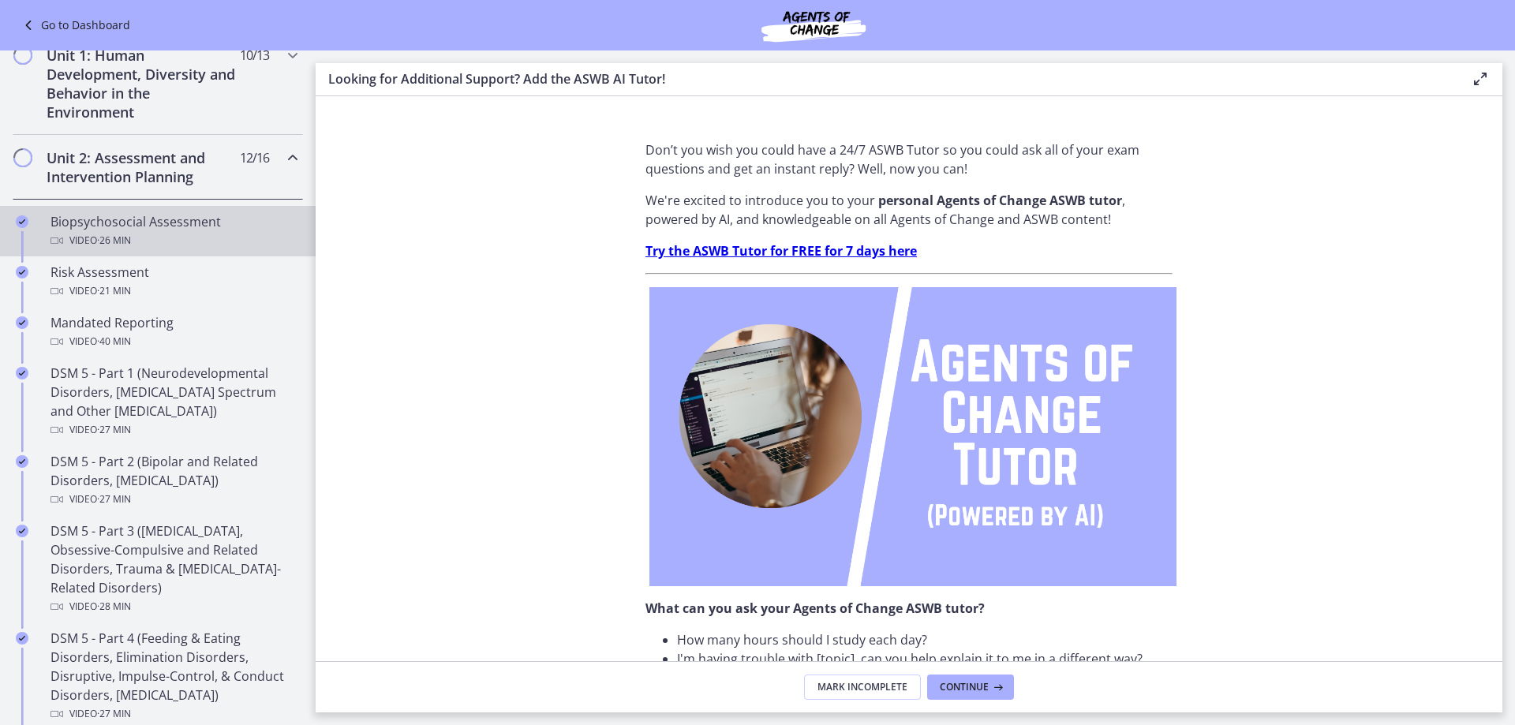
click at [211, 223] on div "Biopsychosocial Assessment Video · 26 min" at bounding box center [174, 231] width 246 height 38
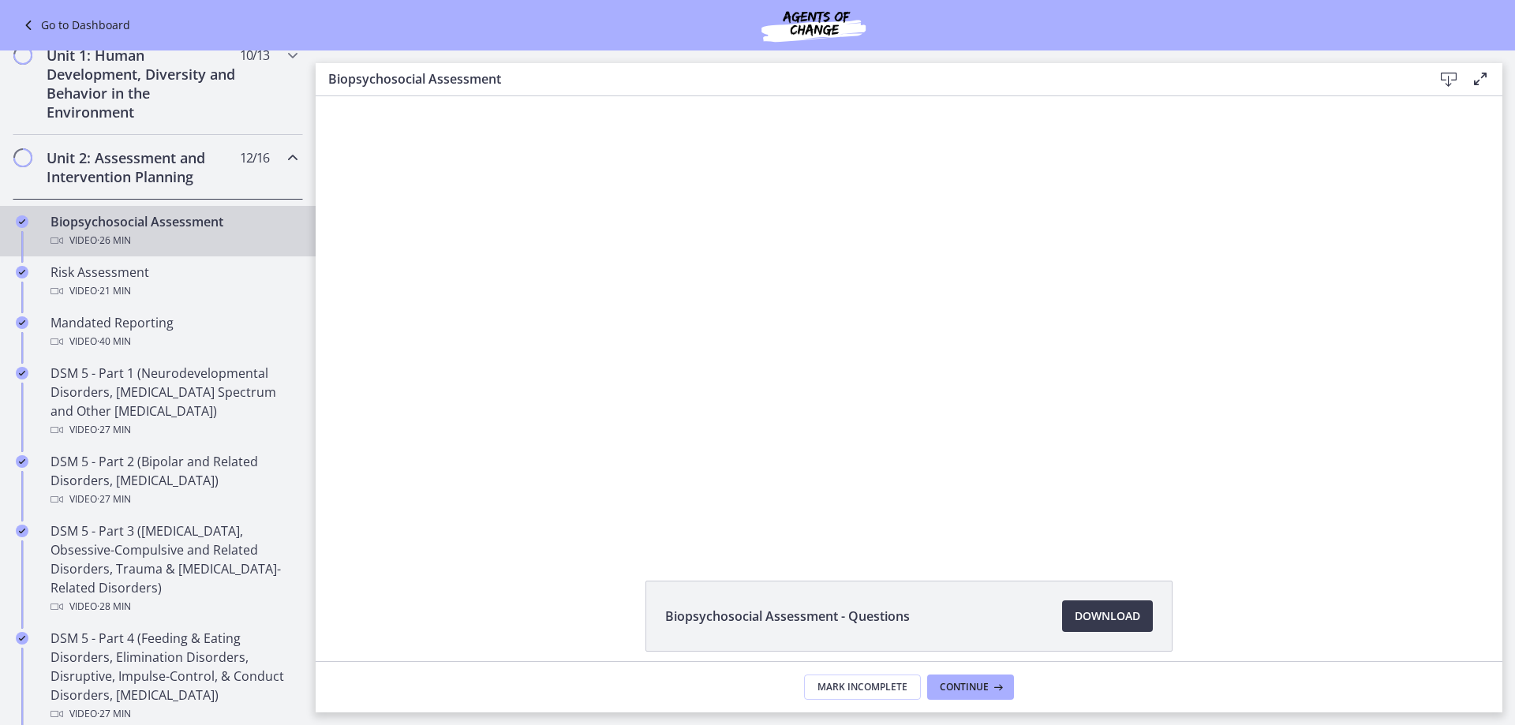
click at [1479, 75] on icon at bounding box center [1480, 78] width 19 height 19
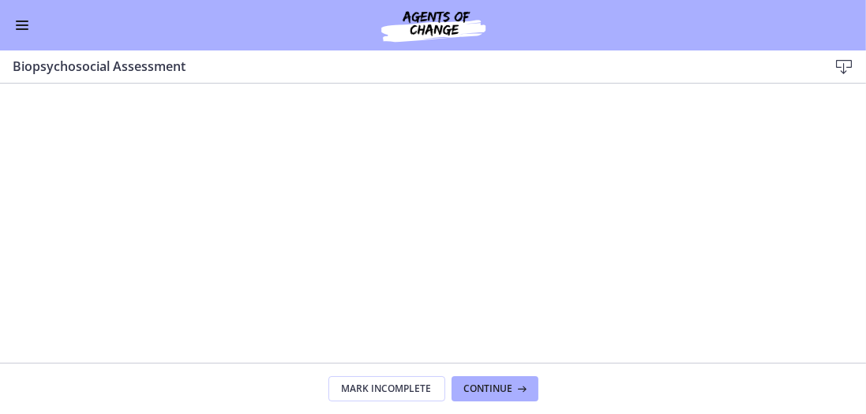
scroll to position [90, 0]
click at [642, 255] on div at bounding box center [432, 218] width 801 height 448
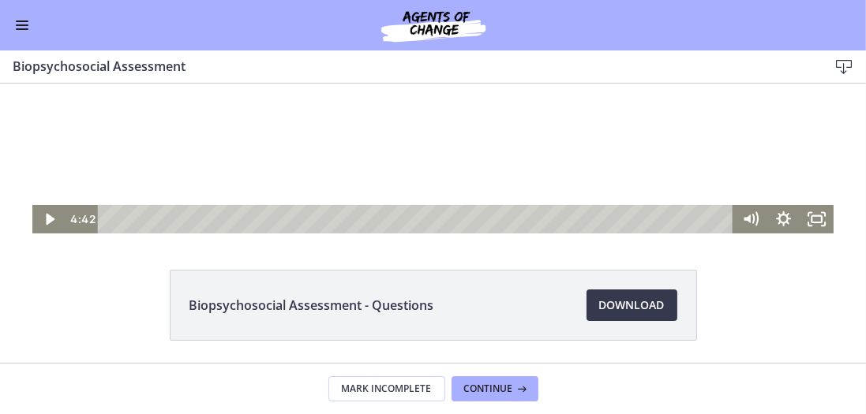
scroll to position [316, 0]
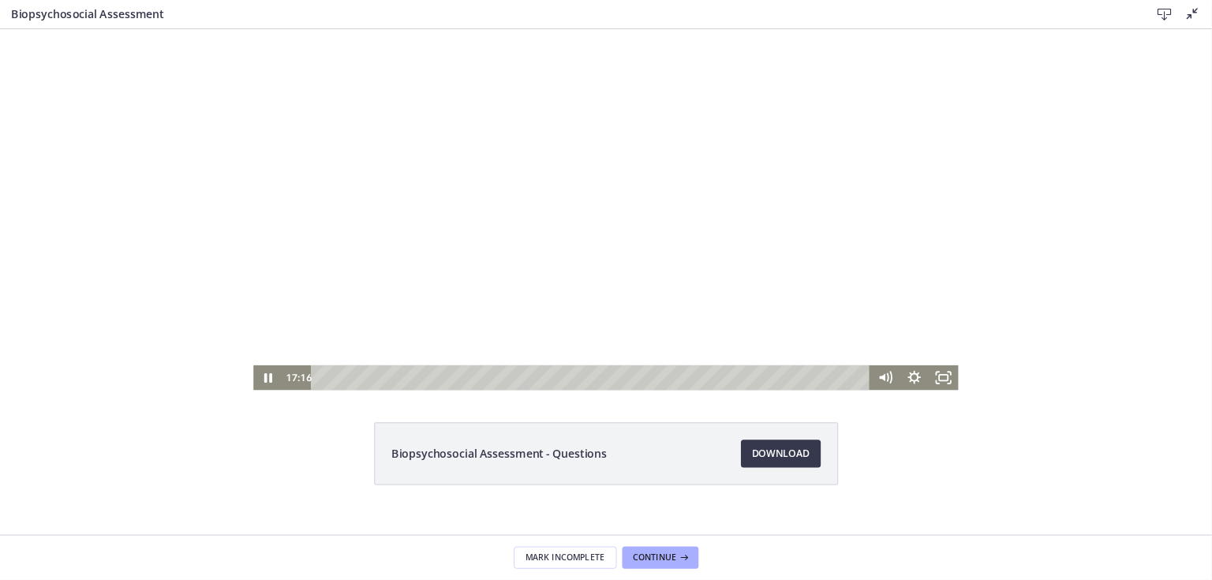
scroll to position [55, 0]
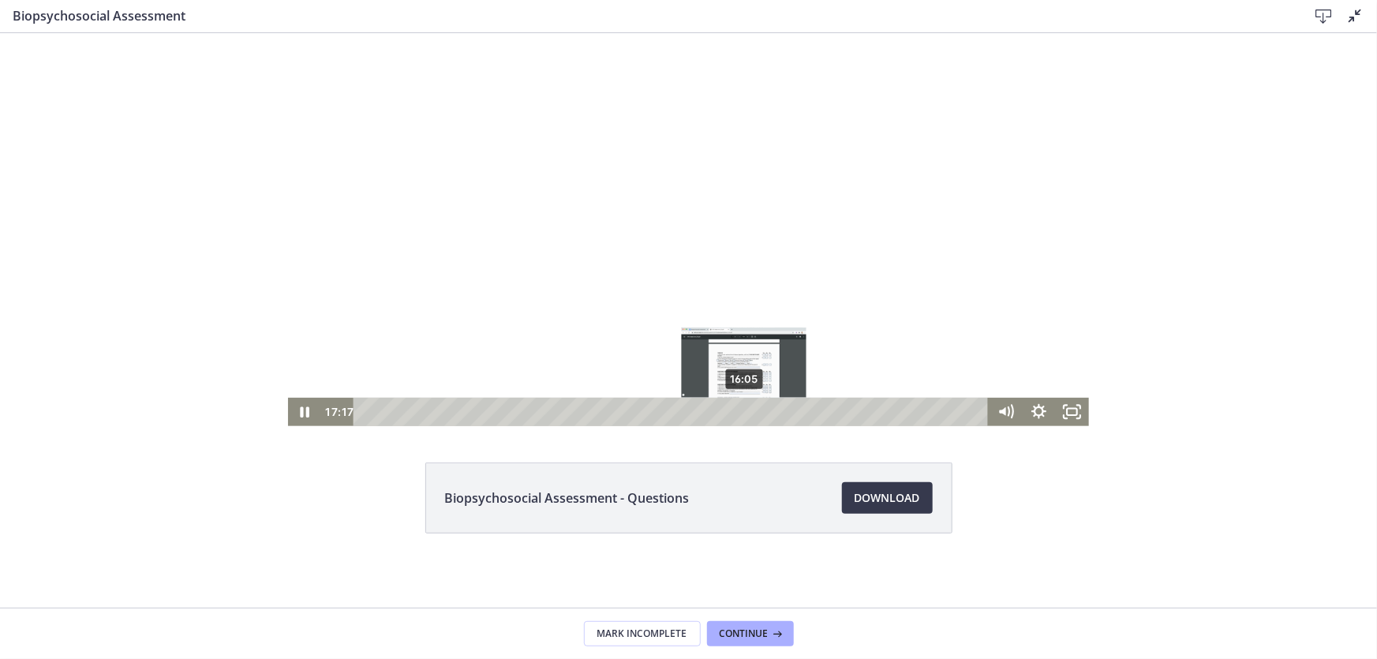
click at [739, 413] on div "16:05" at bounding box center [672, 412] width 615 height 28
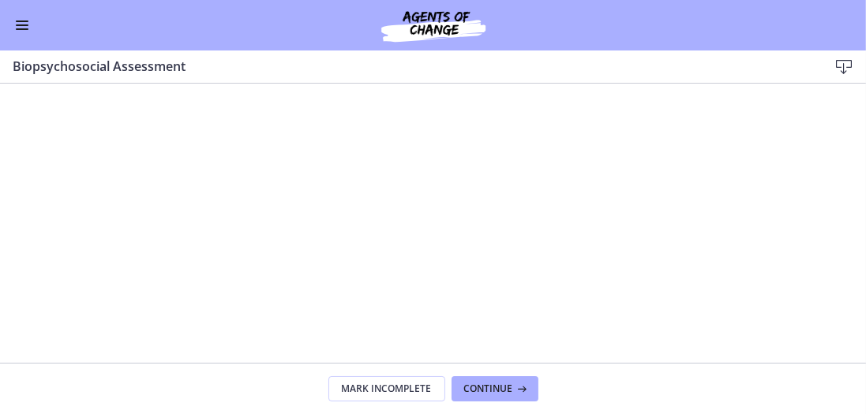
scroll to position [56, 0]
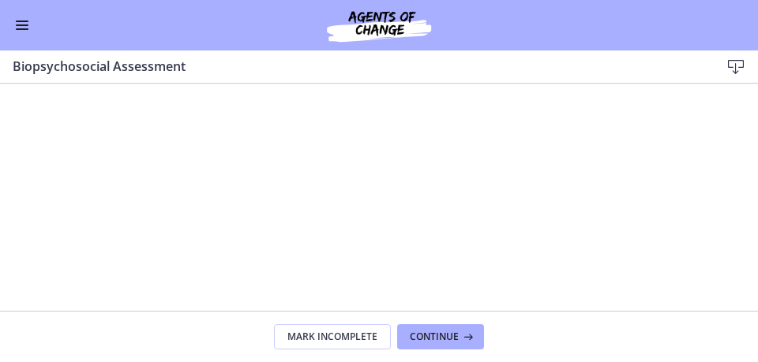
drag, startPoint x: 1376, startPoint y: 31, endPoint x: 403, endPoint y: 248, distance: 997.0
click at [403, 248] on div at bounding box center [379, 252] width 752 height 421
click at [496, 255] on div at bounding box center [379, 252] width 752 height 421
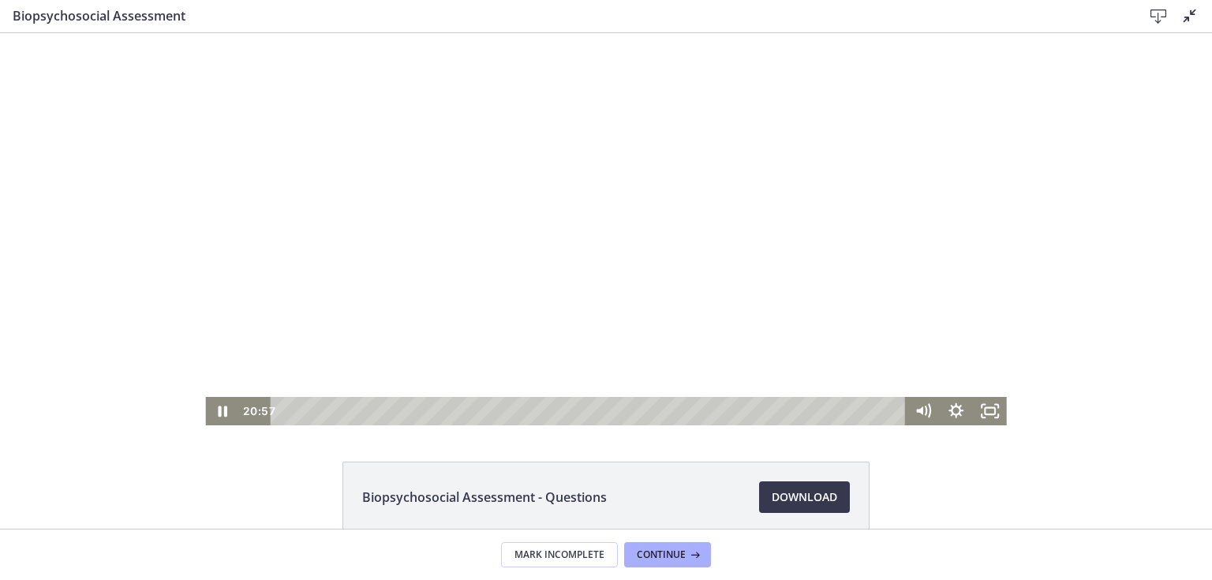
drag, startPoint x: 757, startPoint y: -22, endPoint x: 718, endPoint y: 287, distance: 311.8
click at [718, 287] on div at bounding box center [605, 201] width 801 height 448
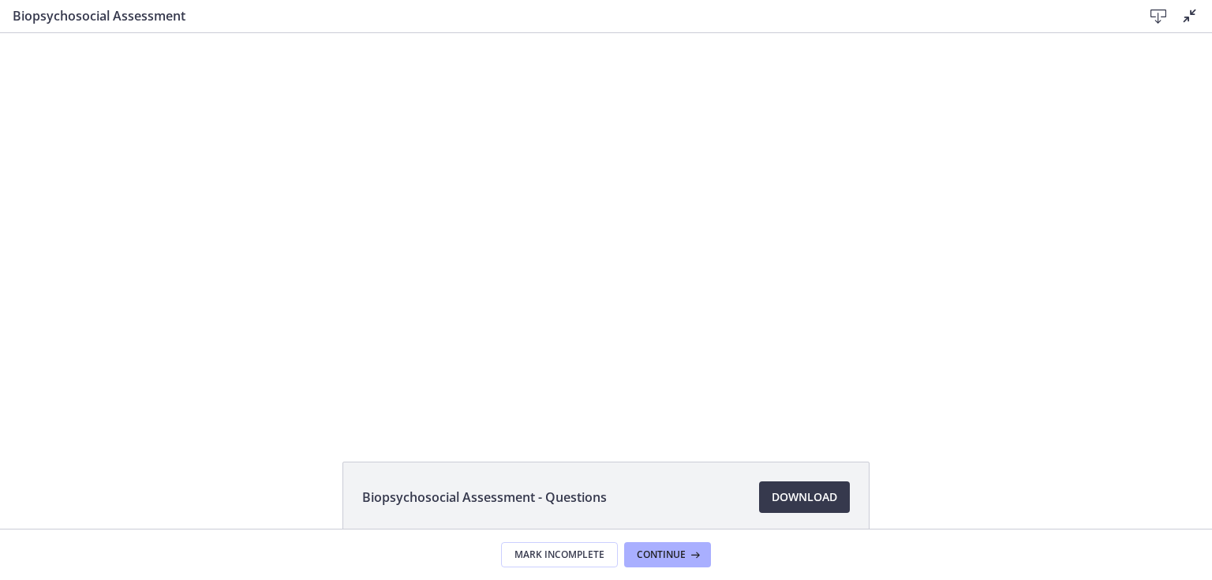
click at [721, 286] on div at bounding box center [605, 201] width 801 height 448
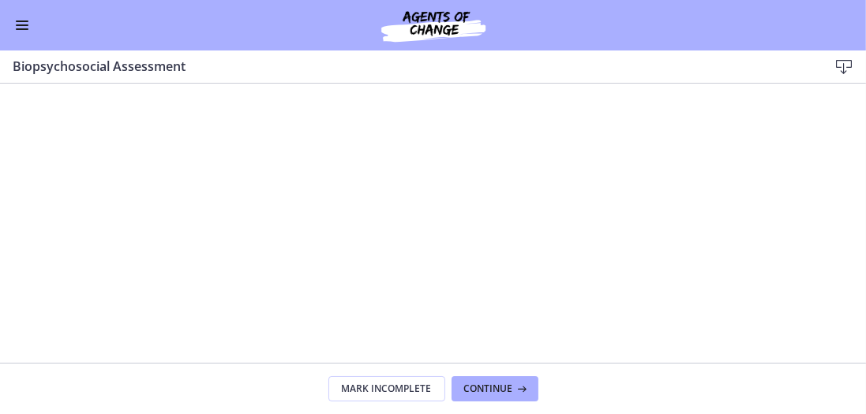
scroll to position [391, 0]
drag, startPoint x: 1200, startPoint y: 86, endPoint x: 565, endPoint y: 305, distance: 671.4
click at [565, 305] on div at bounding box center [432, 252] width 801 height 448
drag, startPoint x: 537, startPoint y: 291, endPoint x: 537, endPoint y: 308, distance: 16.6
click at [537, 308] on div at bounding box center [432, 252] width 801 height 448
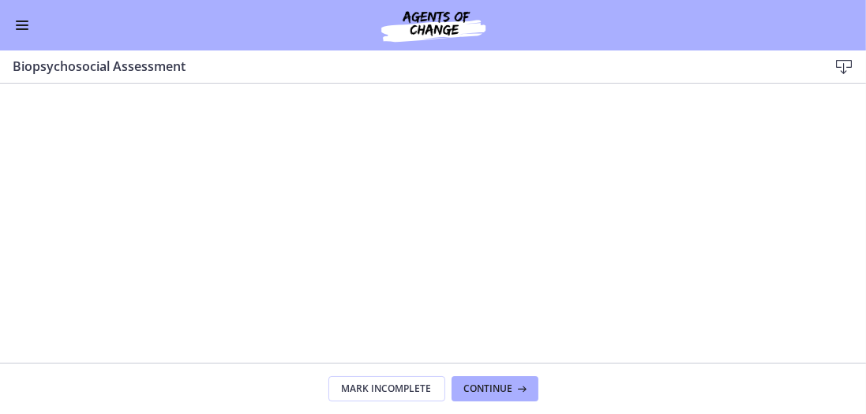
scroll to position [191, 0]
click at [385, 387] on span "Mark Incomplete" at bounding box center [387, 389] width 90 height 13
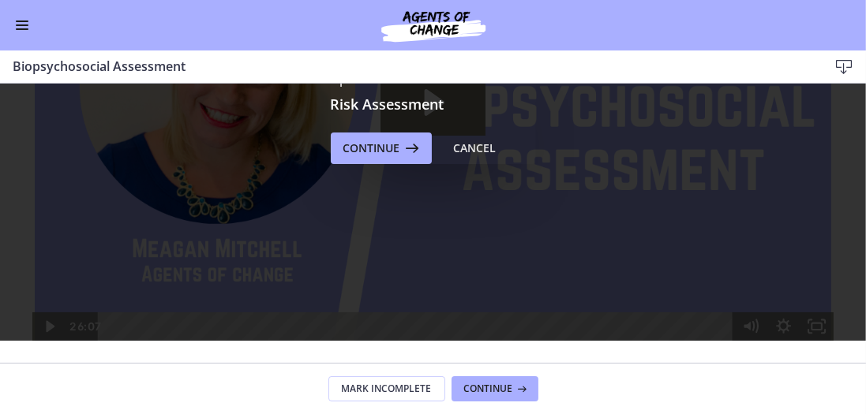
scroll to position [0, 0]
click at [386, 140] on span "Continue" at bounding box center [371, 148] width 57 height 19
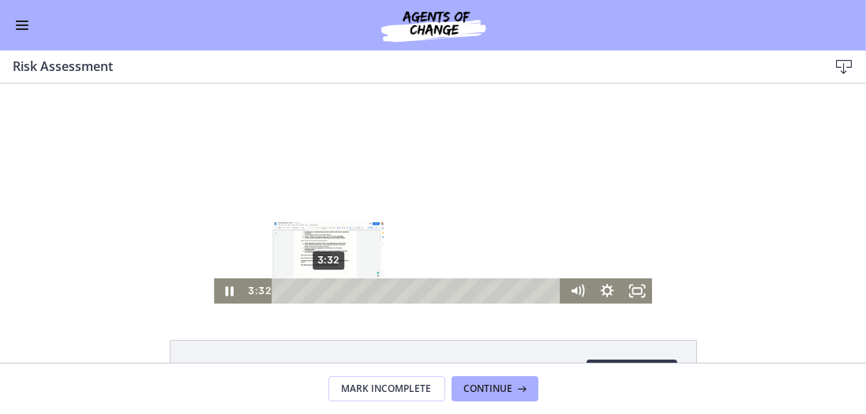
click at [326, 290] on div "3:32" at bounding box center [418, 290] width 271 height 25
click at [347, 286] on div "5:10" at bounding box center [418, 290] width 271 height 25
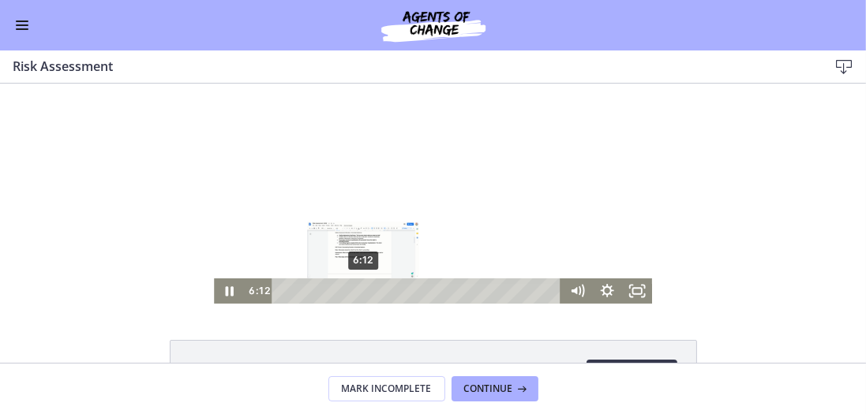
click at [361, 287] on div "6:12" at bounding box center [418, 290] width 271 height 25
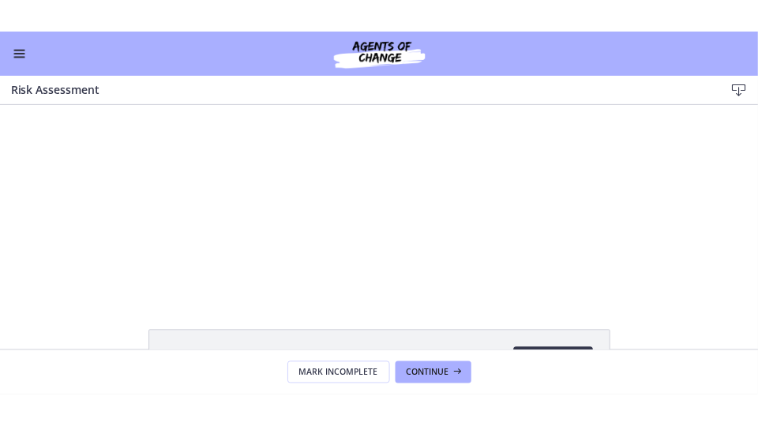
scroll to position [391, 0]
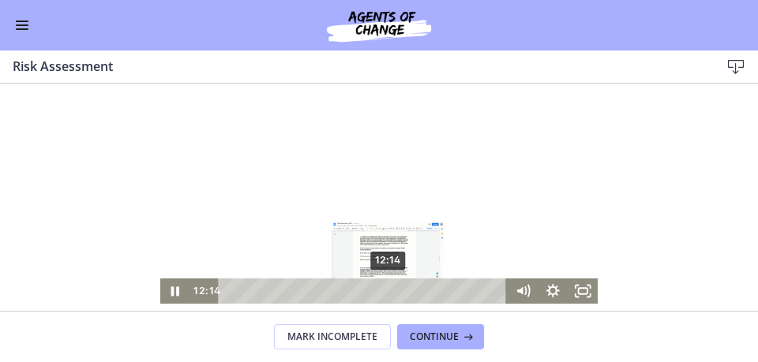
click at [386, 290] on div "12:14" at bounding box center [364, 291] width 271 height 25
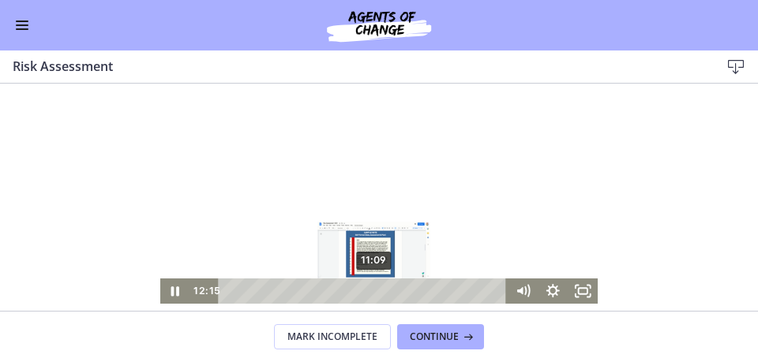
click at [372, 290] on div "11:09" at bounding box center [364, 291] width 271 height 25
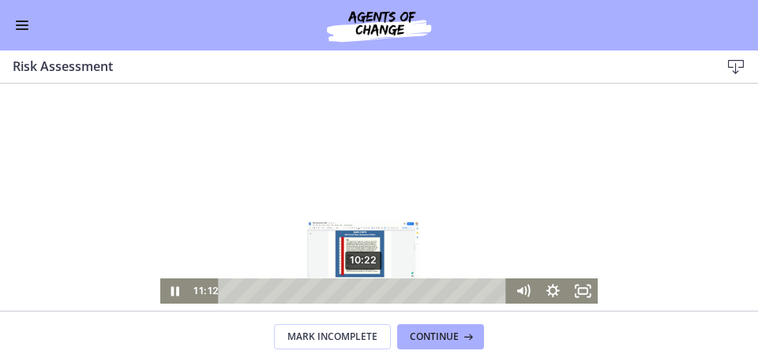
click at [361, 288] on div "10:22" at bounding box center [364, 291] width 271 height 25
click at [354, 288] on div "9:46" at bounding box center [364, 291] width 271 height 25
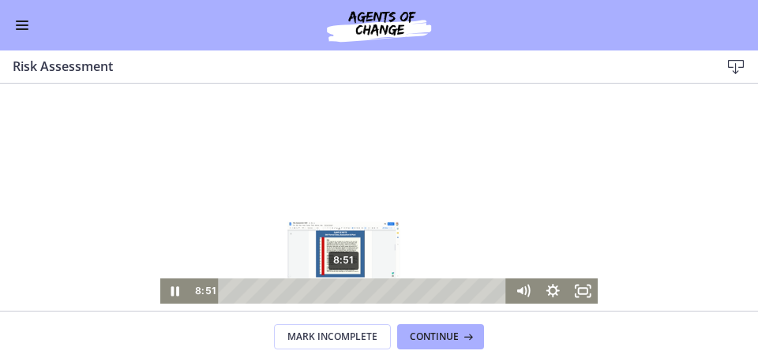
click at [342, 290] on div "8:51" at bounding box center [364, 291] width 271 height 25
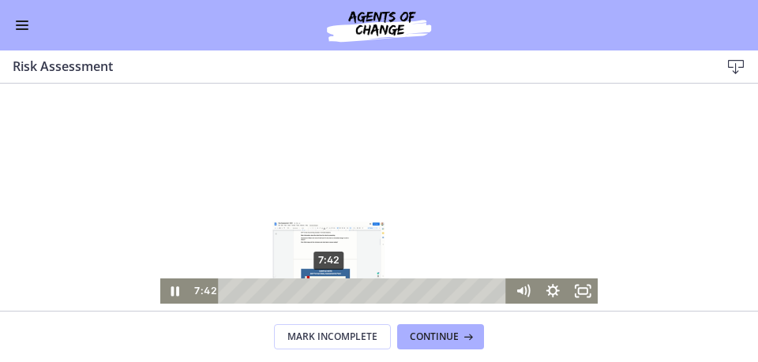
click at [327, 290] on div "7:42" at bounding box center [364, 291] width 271 height 25
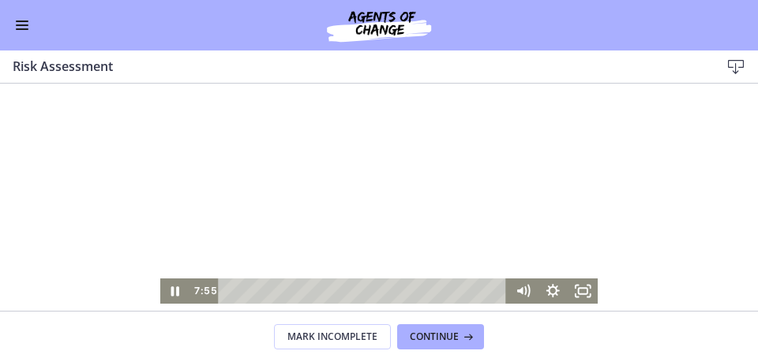
click at [399, 224] on div at bounding box center [379, 194] width 438 height 220
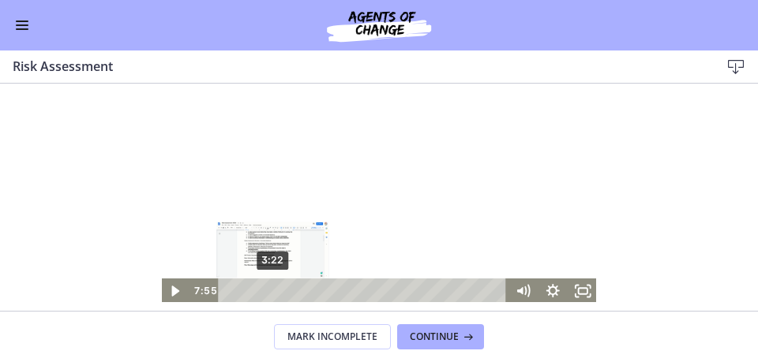
click at [270, 290] on div "3:22" at bounding box center [364, 291] width 271 height 25
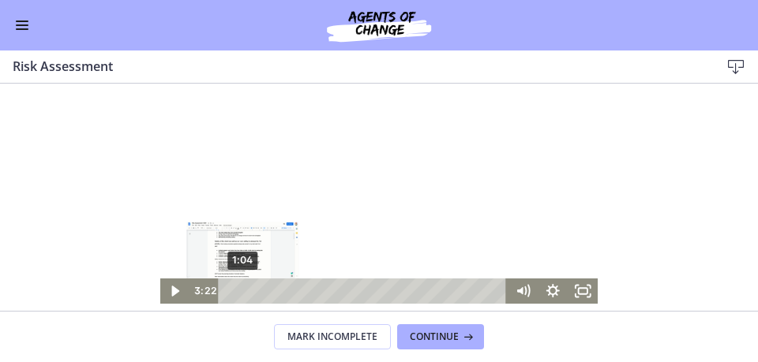
click at [240, 290] on div "1:04" at bounding box center [364, 291] width 271 height 25
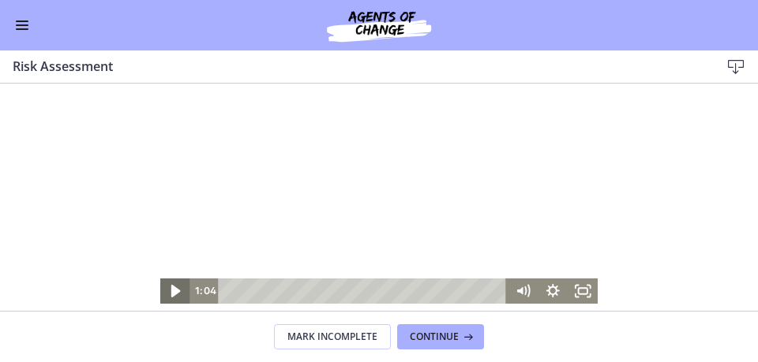
click at [172, 290] on icon "Play Video" at bounding box center [176, 291] width 9 height 13
click at [579, 292] on icon "Fullscreen" at bounding box center [582, 291] width 30 height 25
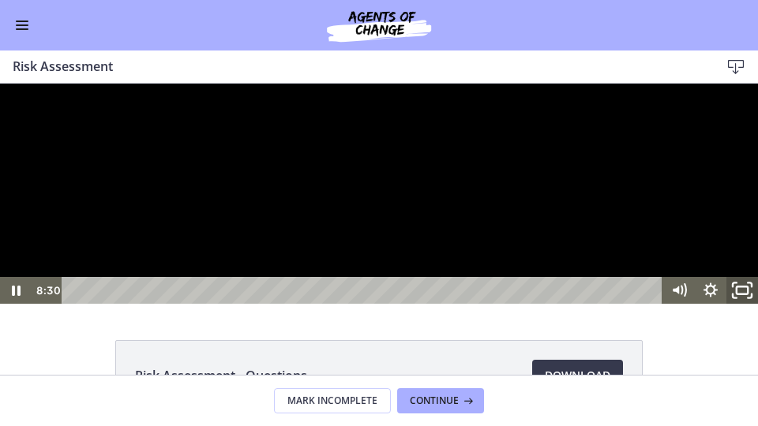
click at [742, 307] on icon "Unfullscreen" at bounding box center [742, 291] width 38 height 32
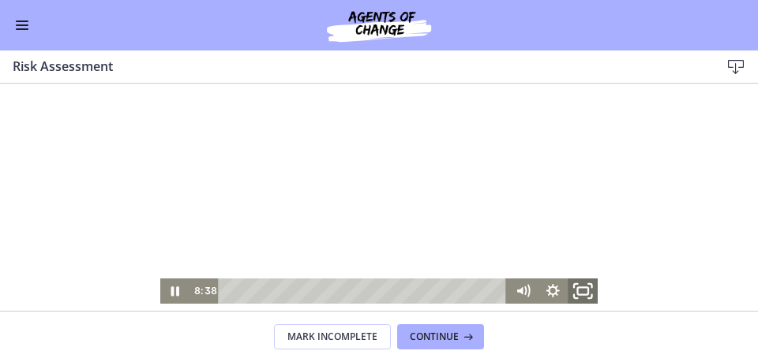
click at [578, 289] on icon "Fullscreen" at bounding box center [582, 291] width 36 height 30
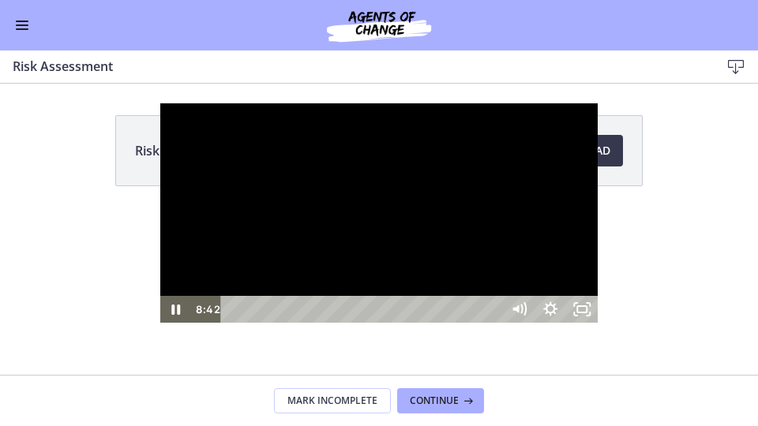
click at [539, 272] on div at bounding box center [379, 213] width 438 height 220
click at [456, 233] on div at bounding box center [379, 213] width 438 height 220
click at [281, 222] on div at bounding box center [379, 213] width 438 height 220
click at [520, 270] on div at bounding box center [379, 213] width 438 height 220
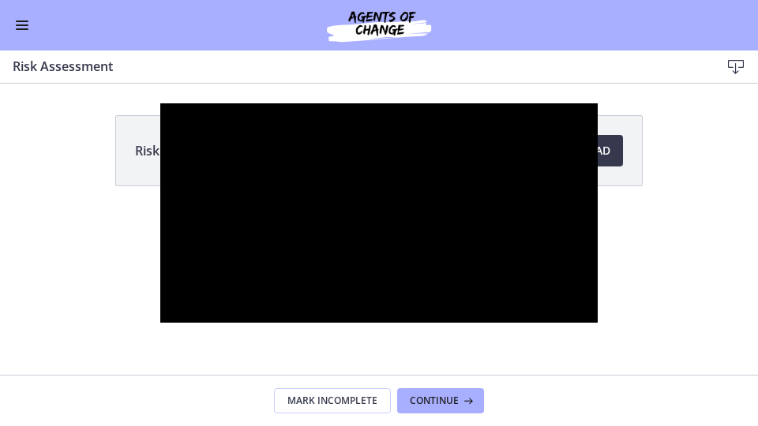
click at [520, 270] on div at bounding box center [379, 213] width 438 height 220
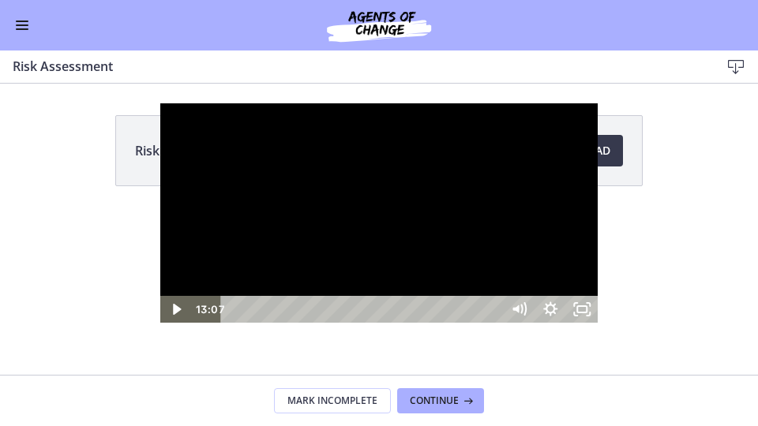
click at [469, 234] on div at bounding box center [379, 213] width 438 height 220
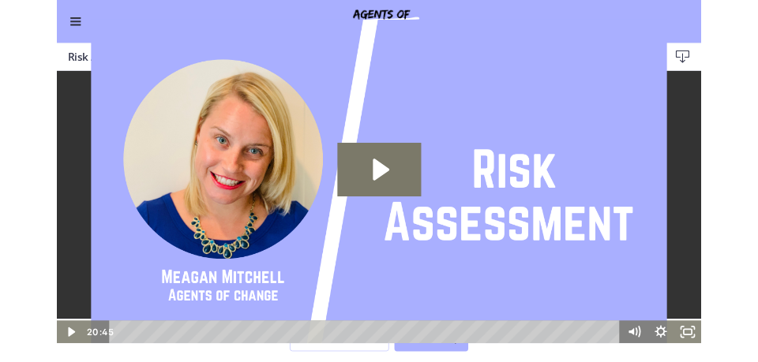
scroll to position [0, 0]
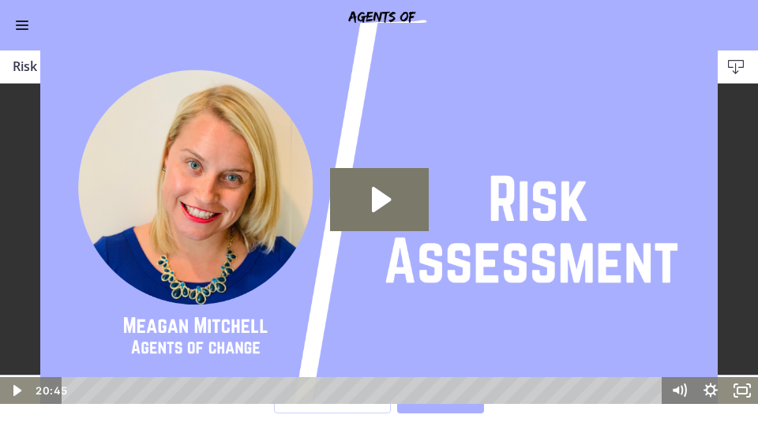
click at [655, 311] on img at bounding box center [379, 213] width 758 height 381
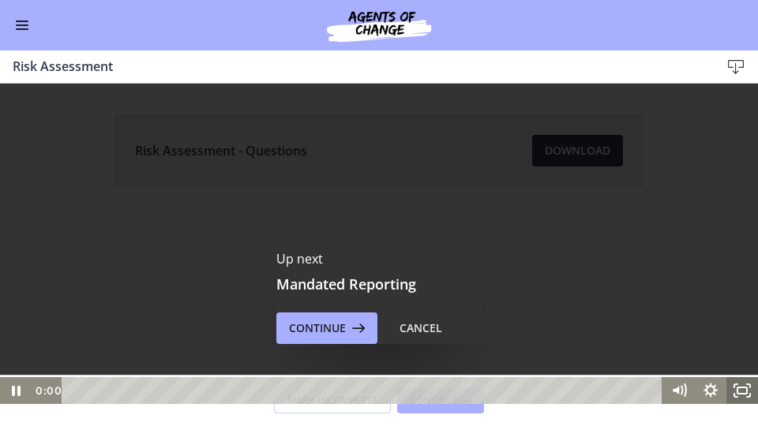
click at [742, 387] on rect "Fullscreen" at bounding box center [741, 390] width 9 height 6
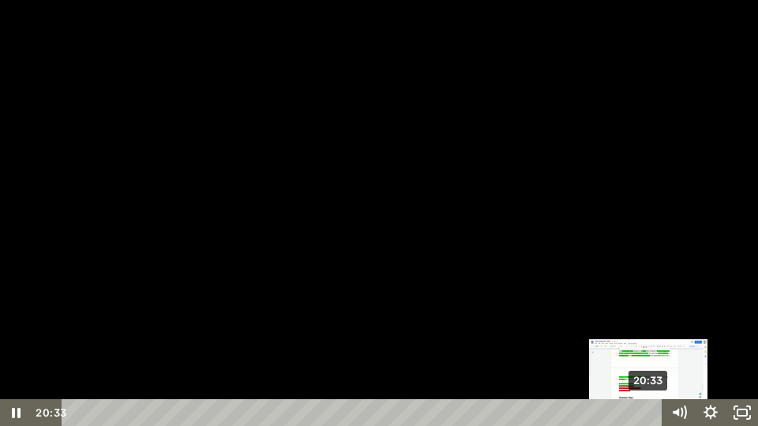
click at [650, 415] on div "20:33" at bounding box center [364, 412] width 582 height 27
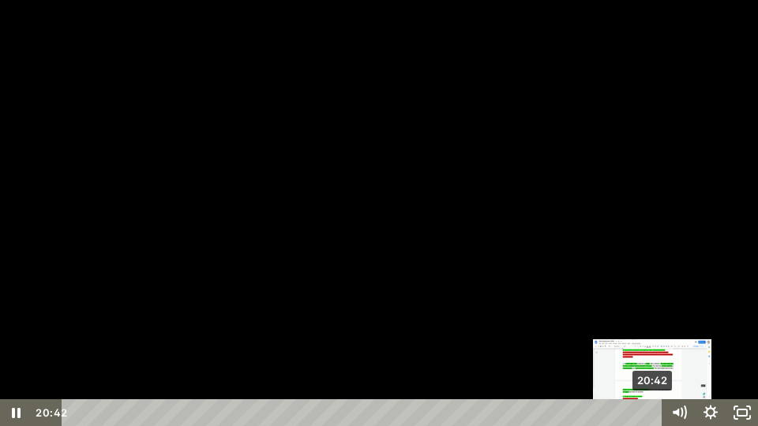
click at [653, 412] on div "20:42" at bounding box center [364, 412] width 582 height 27
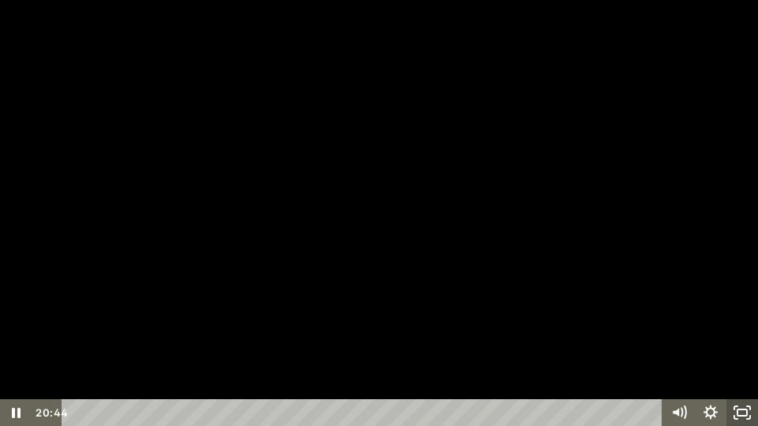
click at [741, 411] on icon "Unfullscreen" at bounding box center [742, 412] width 32 height 27
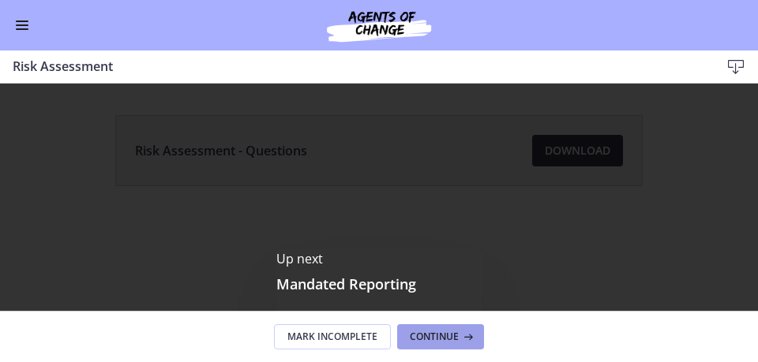
click at [450, 335] on span "Continue" at bounding box center [434, 337] width 49 height 13
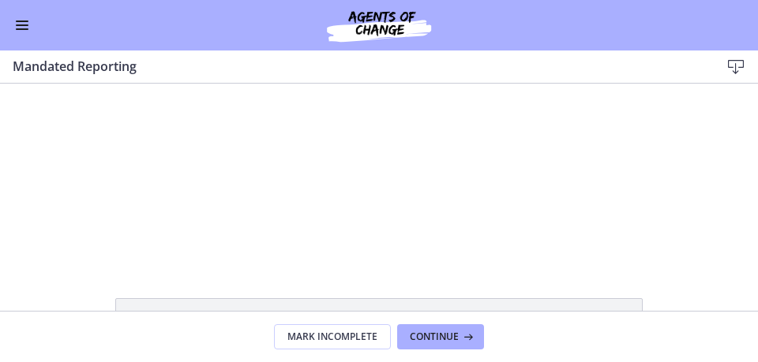
click at [17, 21] on span "Enable menu" at bounding box center [22, 22] width 13 height 2
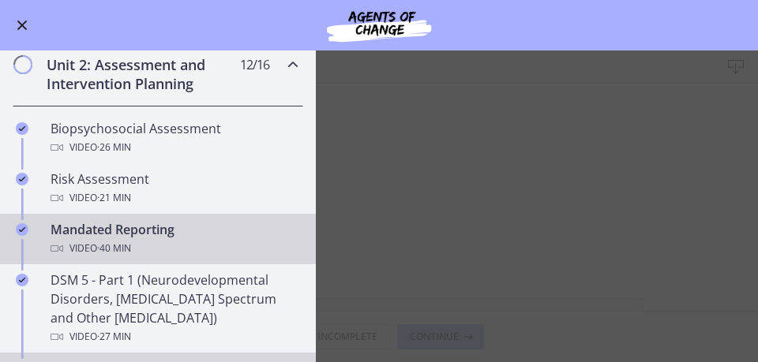
scroll to position [430, 0]
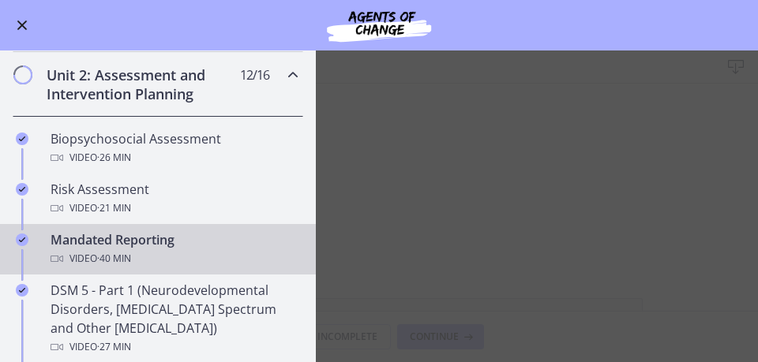
click at [623, 252] on main "Mandated Reporting Download Disable fullscreen Mandated Reporting - Questions D…" at bounding box center [379, 207] width 758 height 312
click at [18, 24] on button "Enable menu" at bounding box center [22, 25] width 19 height 19
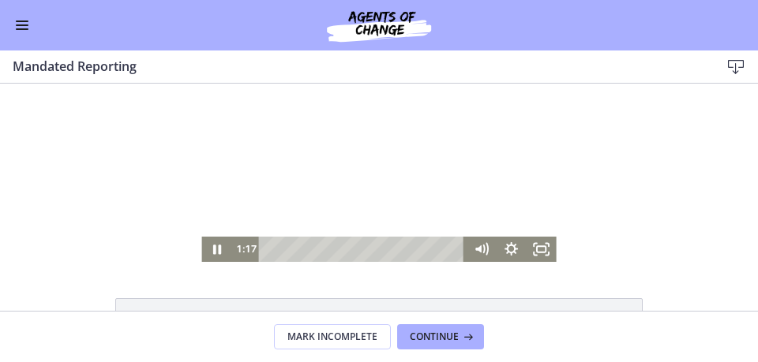
click at [350, 187] on div at bounding box center [378, 173] width 354 height 178
